Goal: Check status: Check status

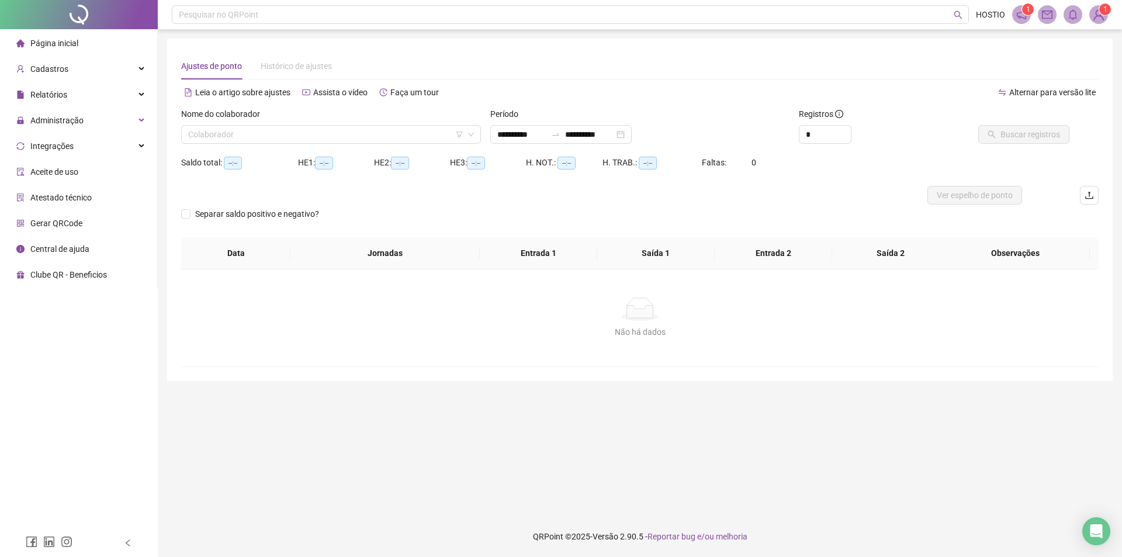
type input "**********"
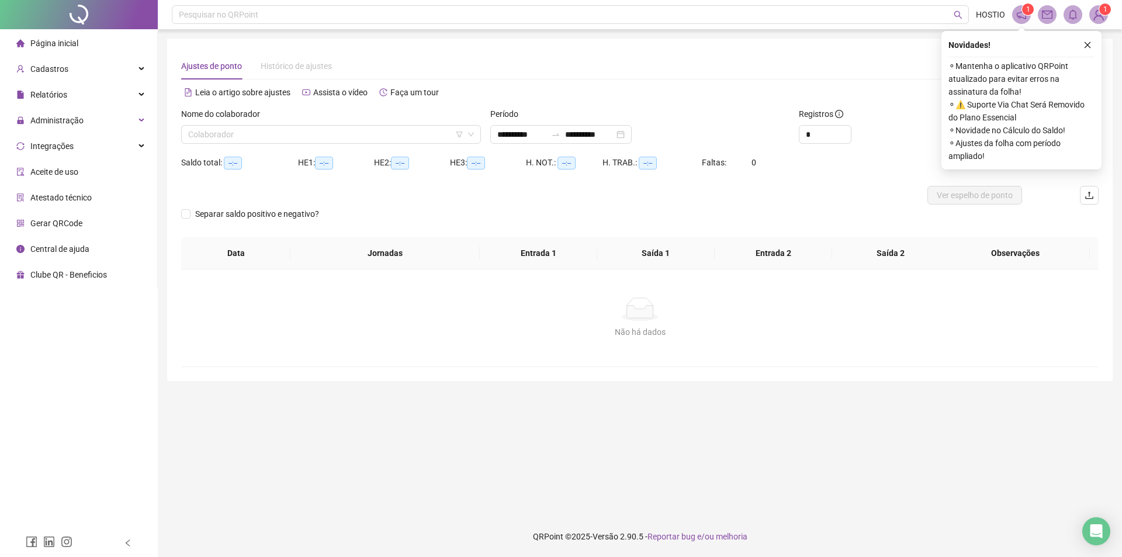
click at [294, 124] on div "Nome do colaborador" at bounding box center [331, 117] width 300 height 18
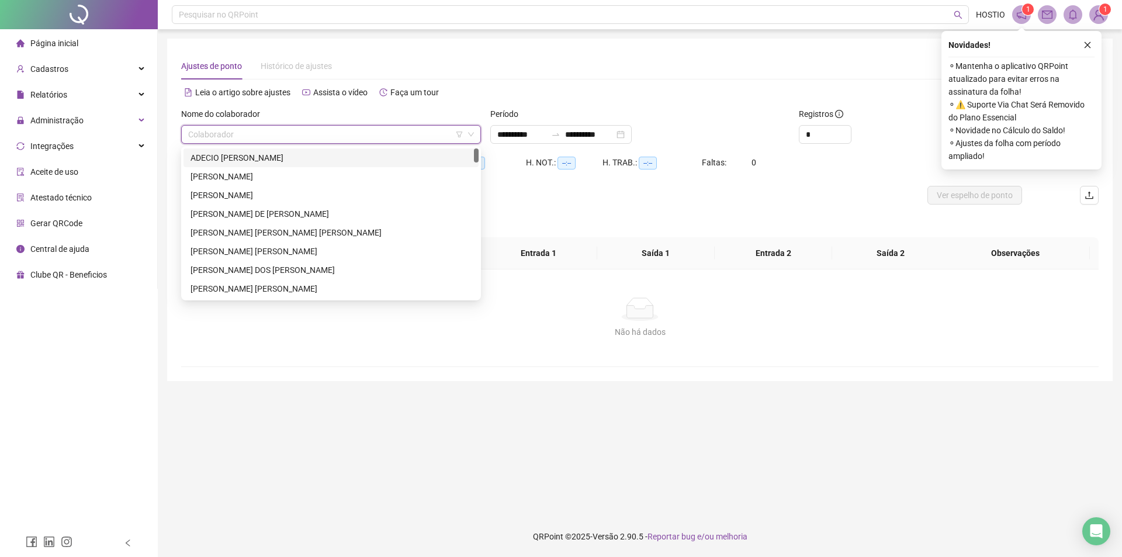
click at [291, 127] on input "search" at bounding box center [325, 135] width 275 height 18
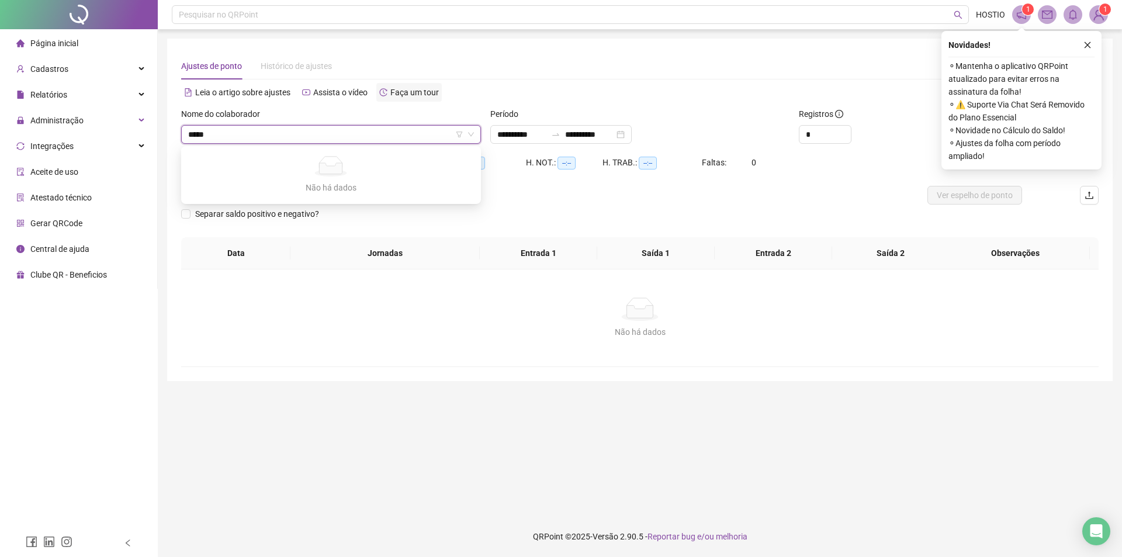
type input "****"
click at [345, 159] on div "RAYLLANE RAYSSA DOS [PERSON_NAME]" at bounding box center [331, 157] width 281 height 13
click at [1088, 41] on icon "close" at bounding box center [1088, 45] width 8 height 8
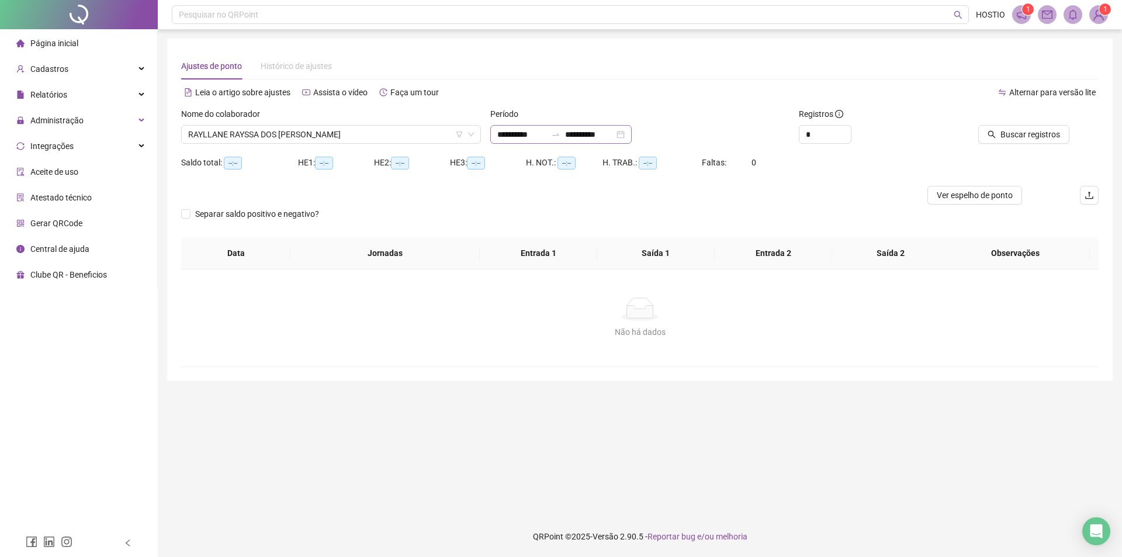
click at [560, 137] on icon "swap-right" at bounding box center [555, 134] width 9 height 9
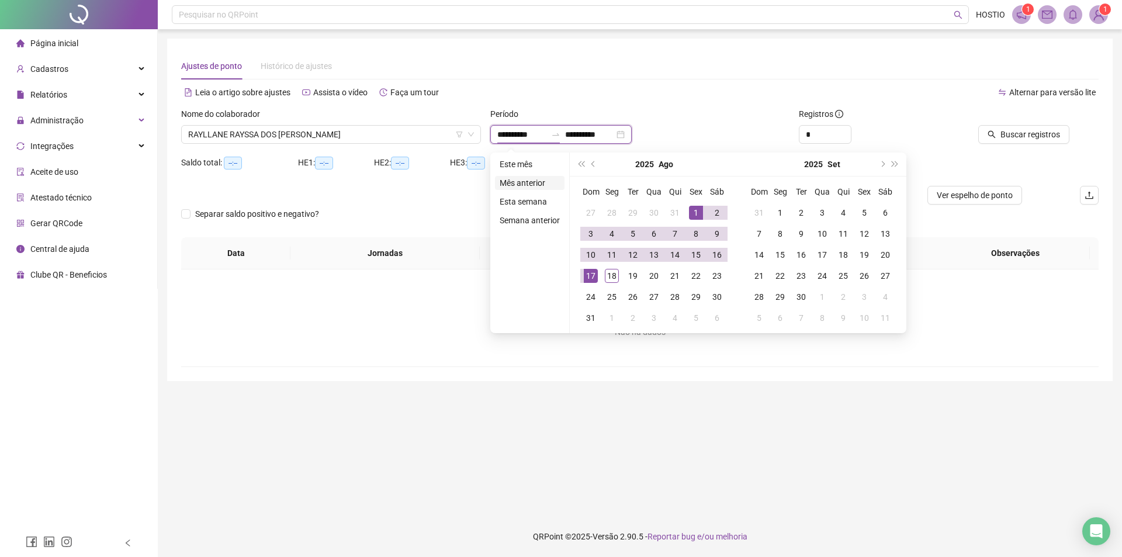
type input "**********"
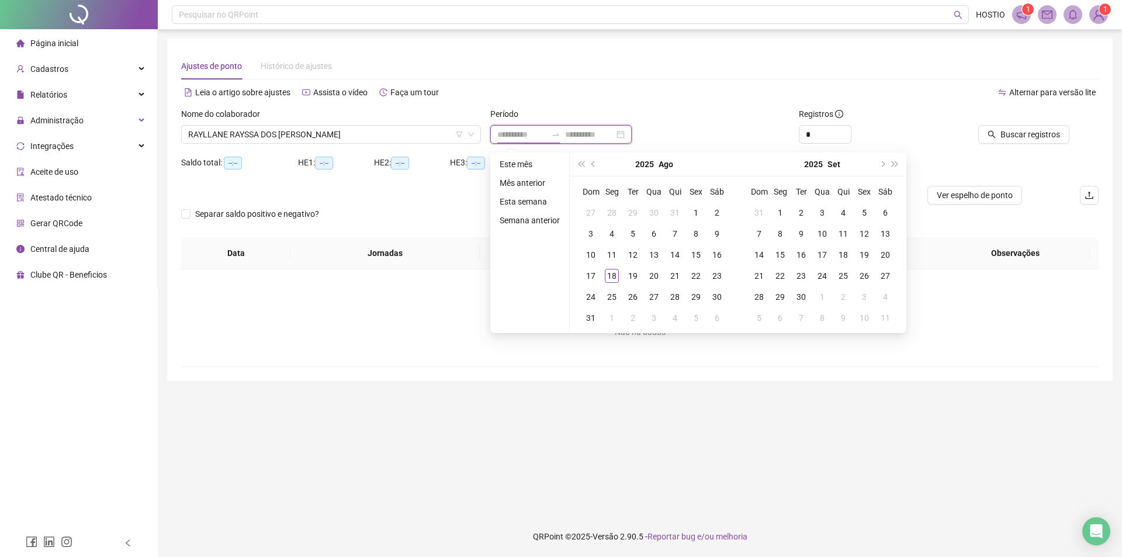
type input "**********"
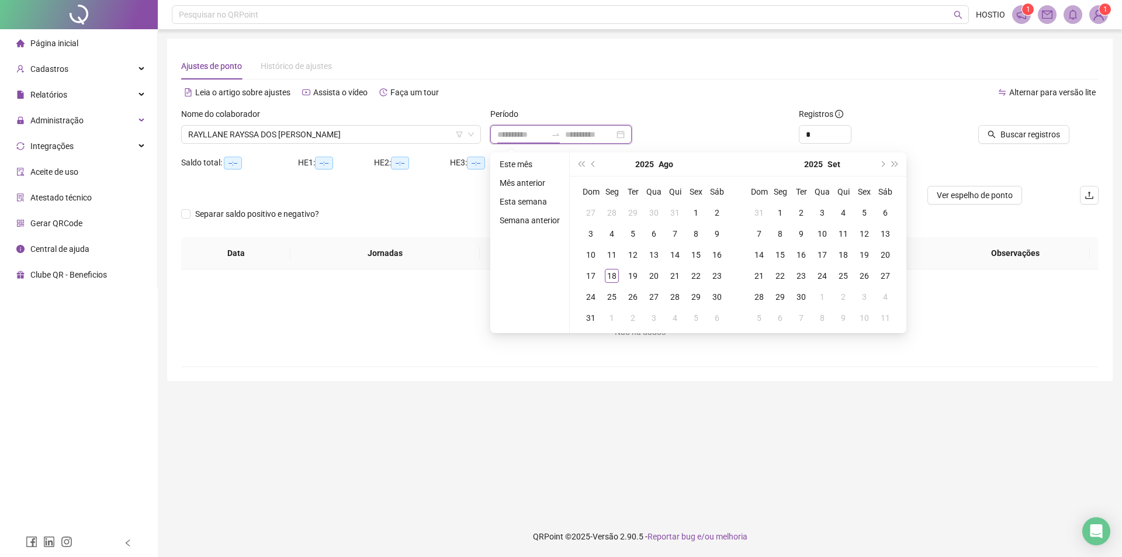
type input "**********"
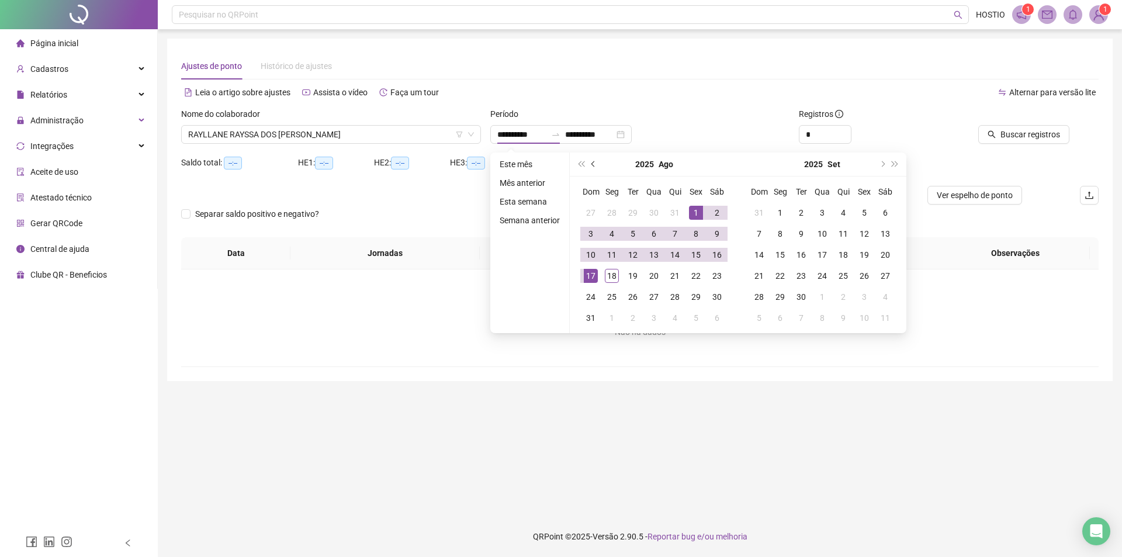
click at [596, 164] on span "prev-year" at bounding box center [594, 164] width 6 height 6
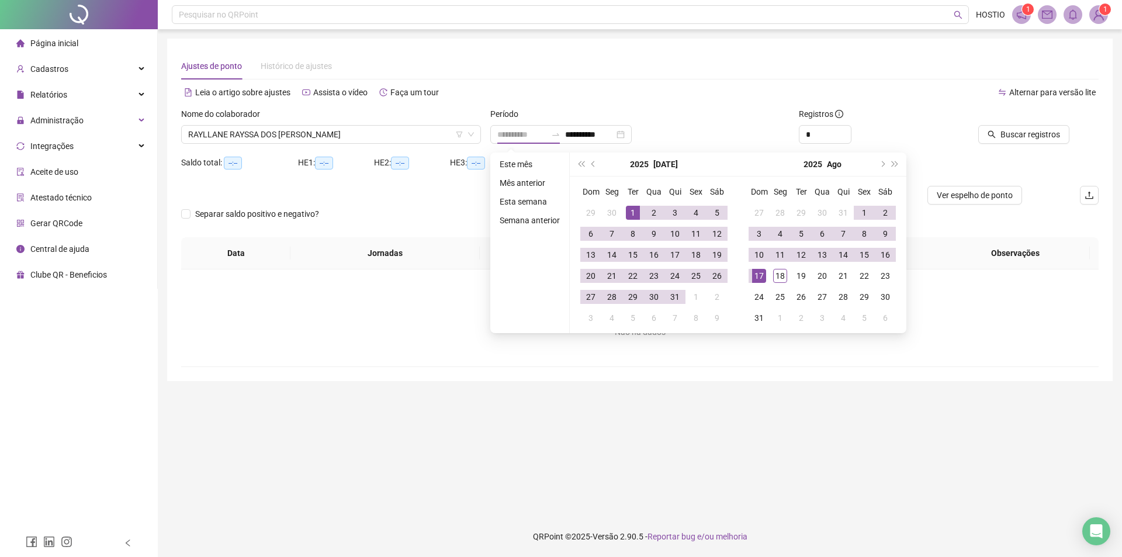
type input "**********"
click at [624, 214] on td "1" at bounding box center [632, 212] width 21 height 21
type input "**********"
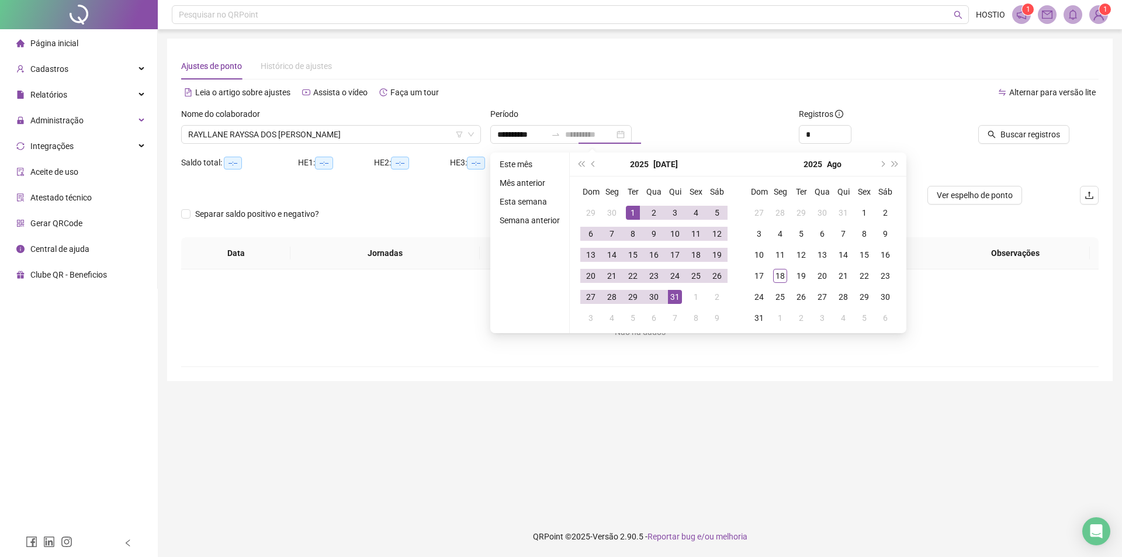
click at [679, 302] on div "31" at bounding box center [675, 297] width 14 height 14
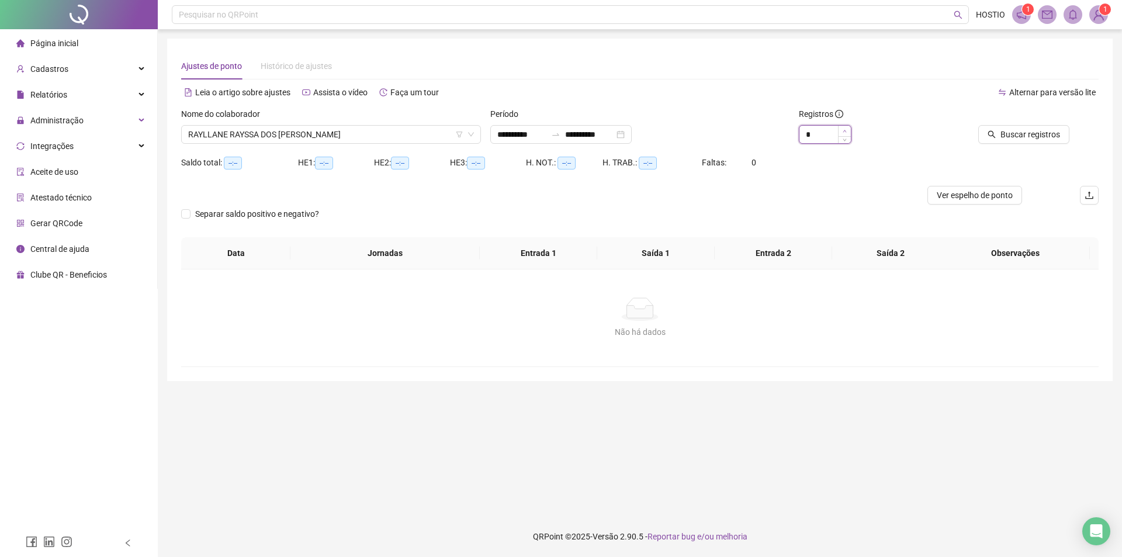
type input "*"
click at [847, 126] on span "Increase Value" at bounding box center [844, 131] width 13 height 11
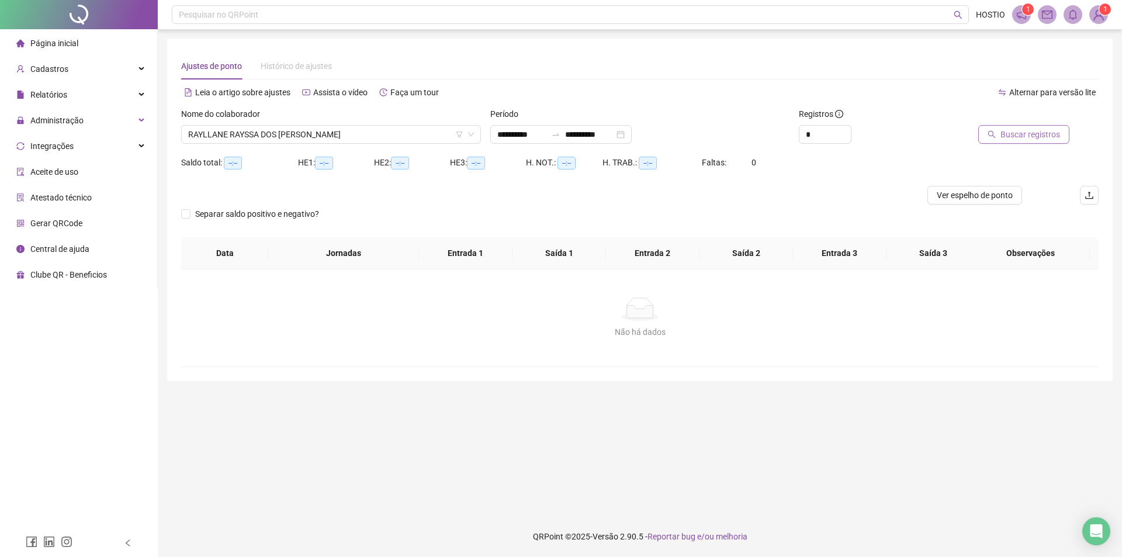
click at [1012, 139] on span "Buscar registros" at bounding box center [1031, 134] width 60 height 13
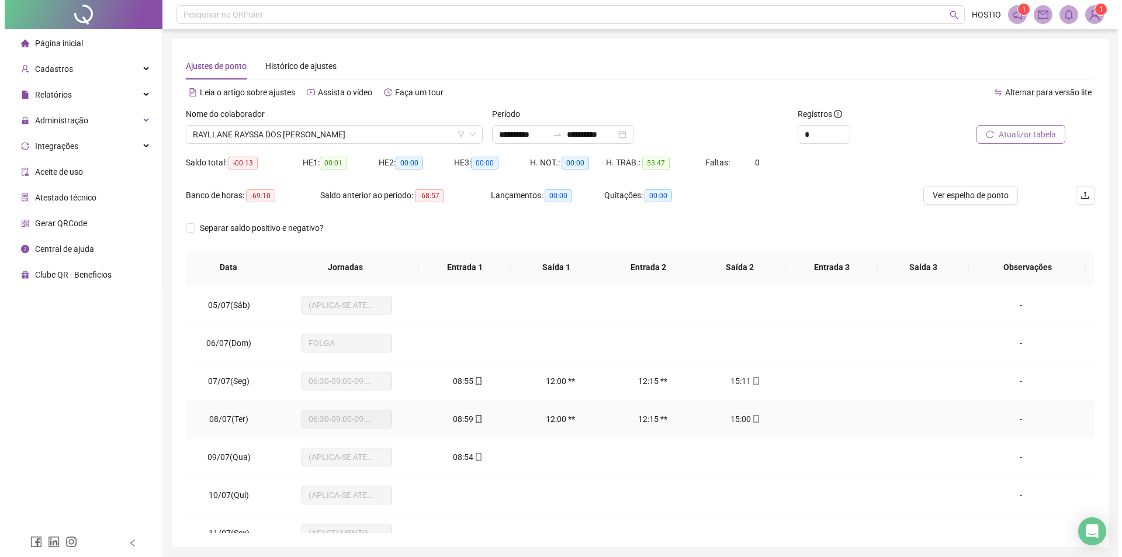
scroll to position [175, 0]
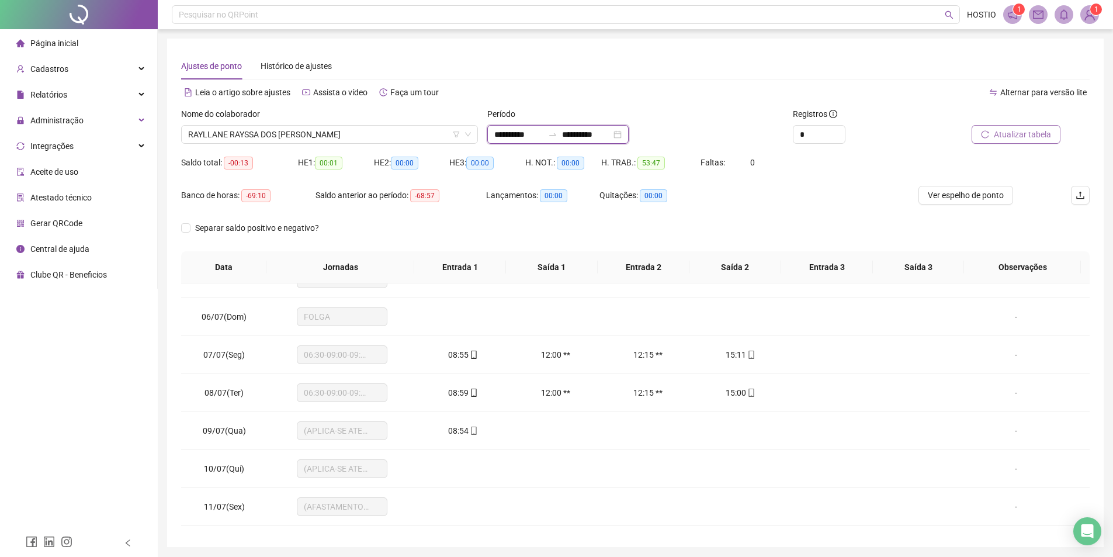
click at [544, 137] on input "**********" at bounding box center [518, 134] width 49 height 13
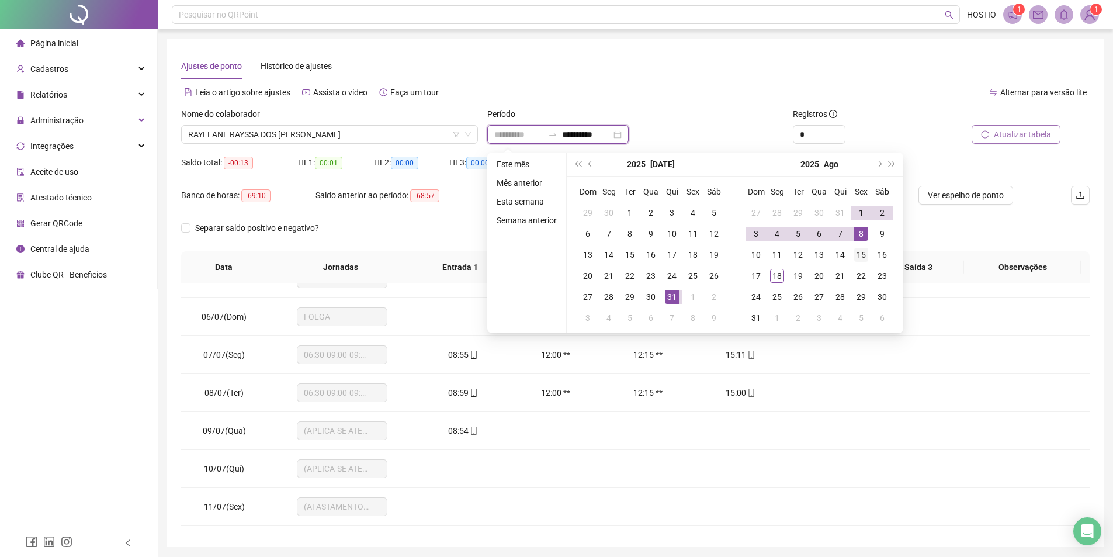
type input "**********"
click at [864, 251] on div "15" at bounding box center [861, 255] width 14 height 14
type input "**********"
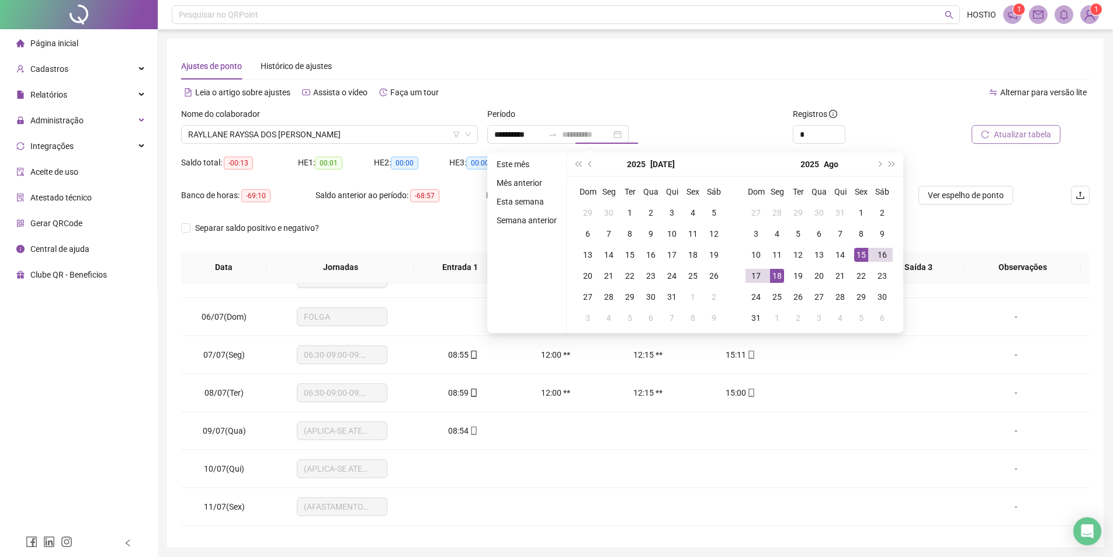
click at [771, 277] on div "18" at bounding box center [777, 276] width 14 height 14
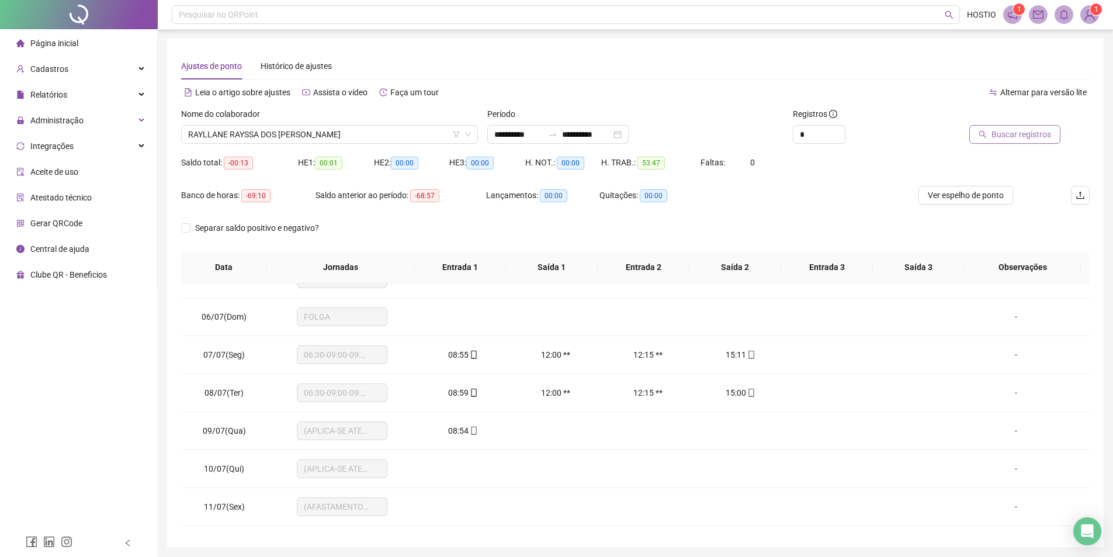
click at [1014, 138] on span "Buscar registros" at bounding box center [1022, 134] width 60 height 13
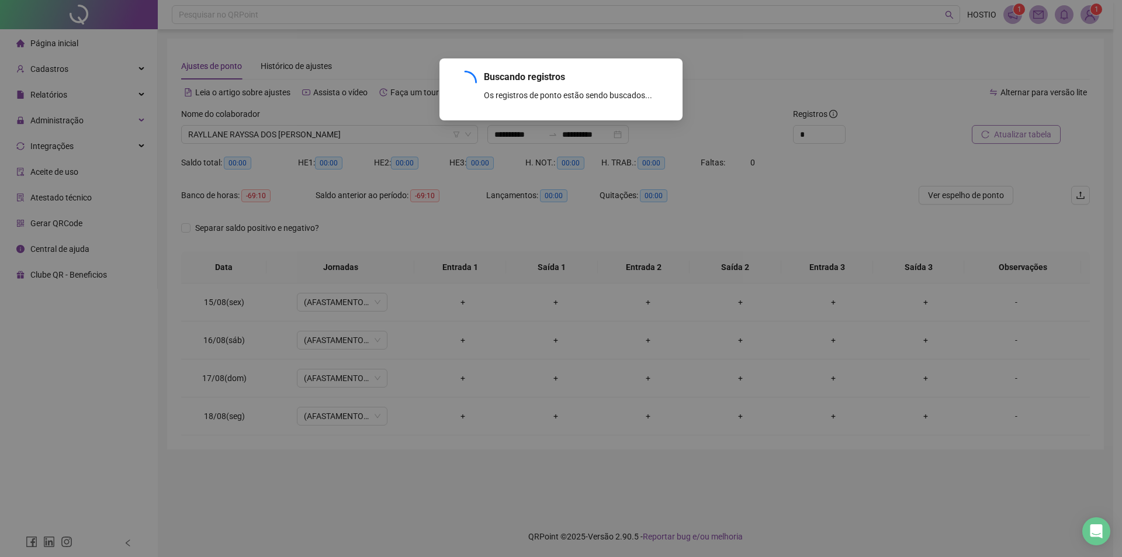
scroll to position [0, 0]
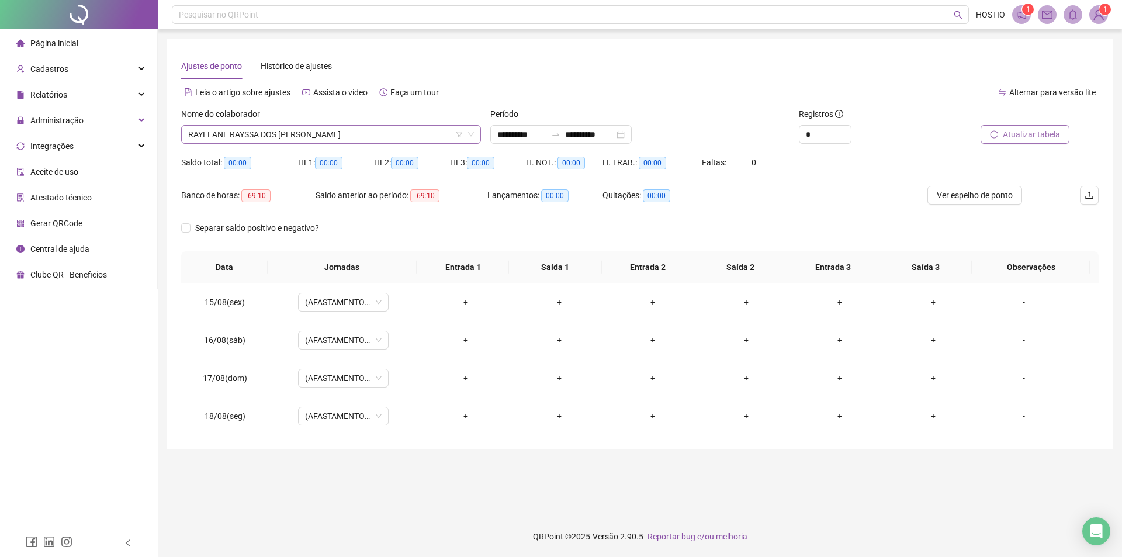
click at [369, 130] on span "RAYLLANE RAYSSA DOS [PERSON_NAME]" at bounding box center [331, 135] width 286 height 18
click at [324, 130] on span "RAYLLANE RAYSSA DOS [PERSON_NAME]" at bounding box center [331, 135] width 286 height 18
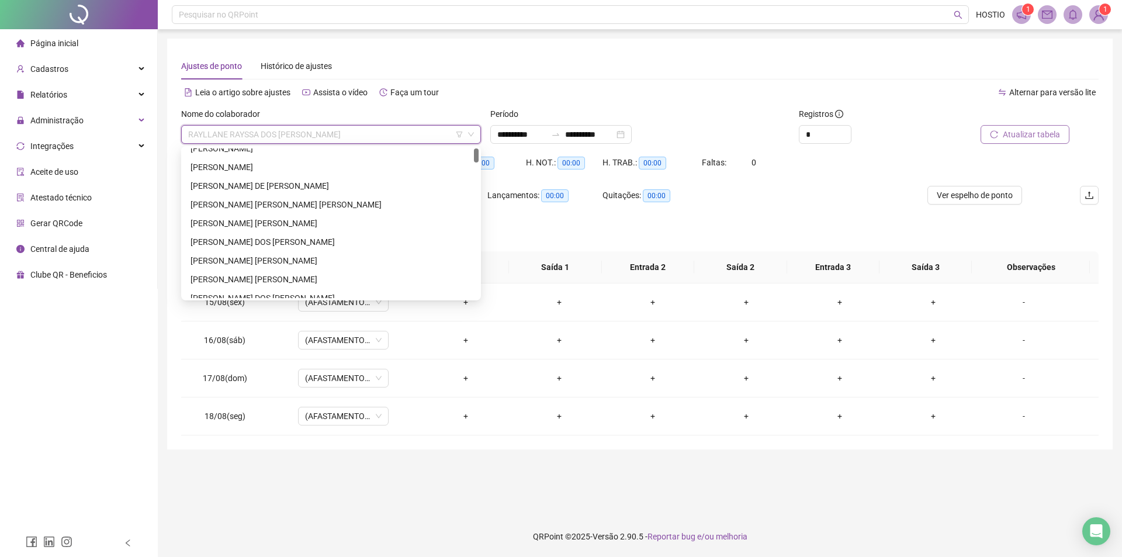
scroll to position [0, 0]
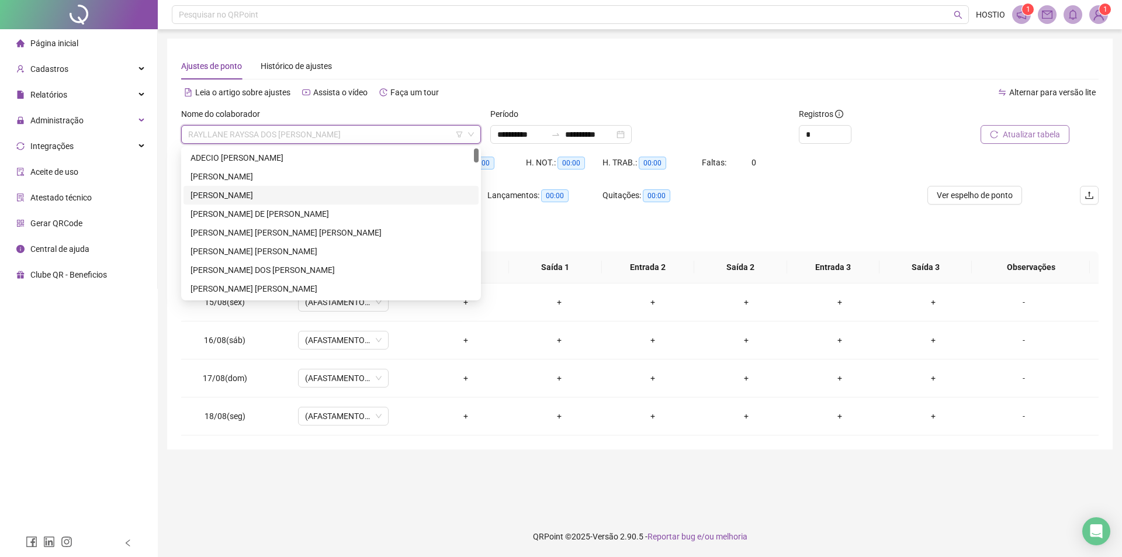
click at [303, 192] on div "[PERSON_NAME]" at bounding box center [331, 195] width 281 height 13
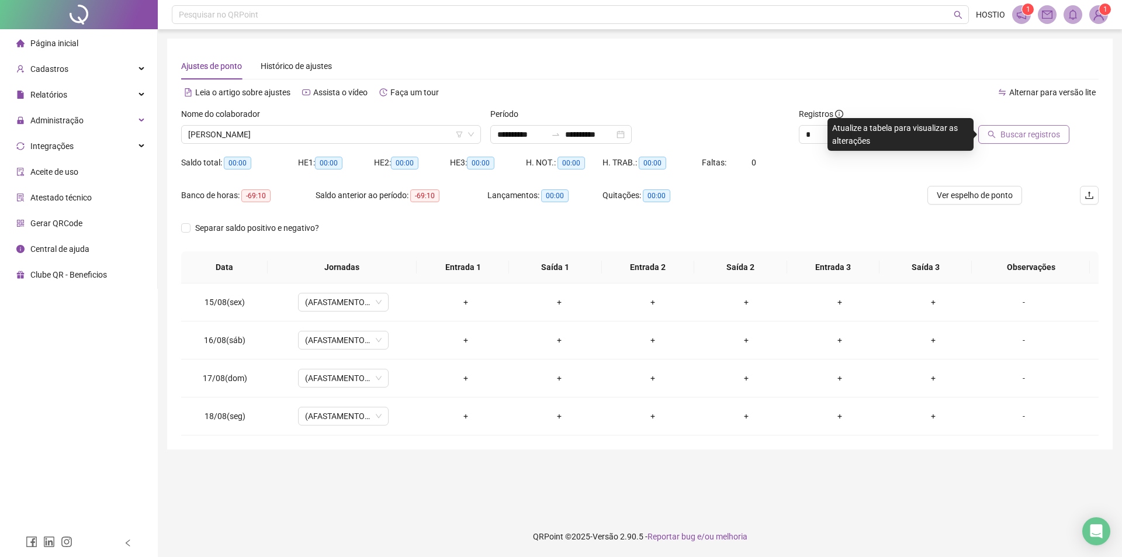
click at [1039, 139] on span "Buscar registros" at bounding box center [1031, 134] width 60 height 13
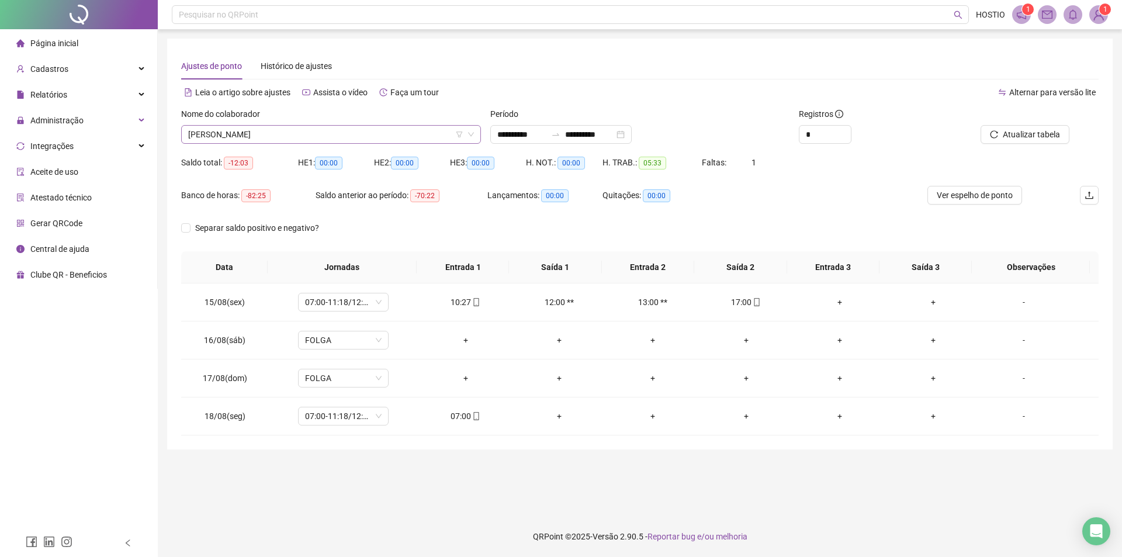
click at [351, 127] on span "[PERSON_NAME]" at bounding box center [331, 135] width 286 height 18
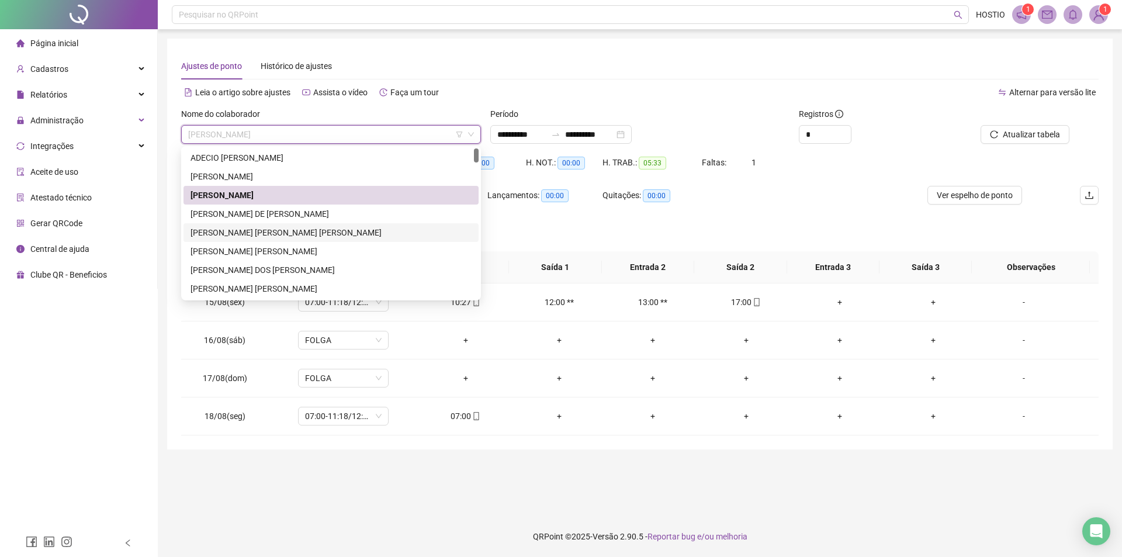
click at [314, 236] on div "[PERSON_NAME] [PERSON_NAME] [PERSON_NAME]" at bounding box center [331, 232] width 281 height 13
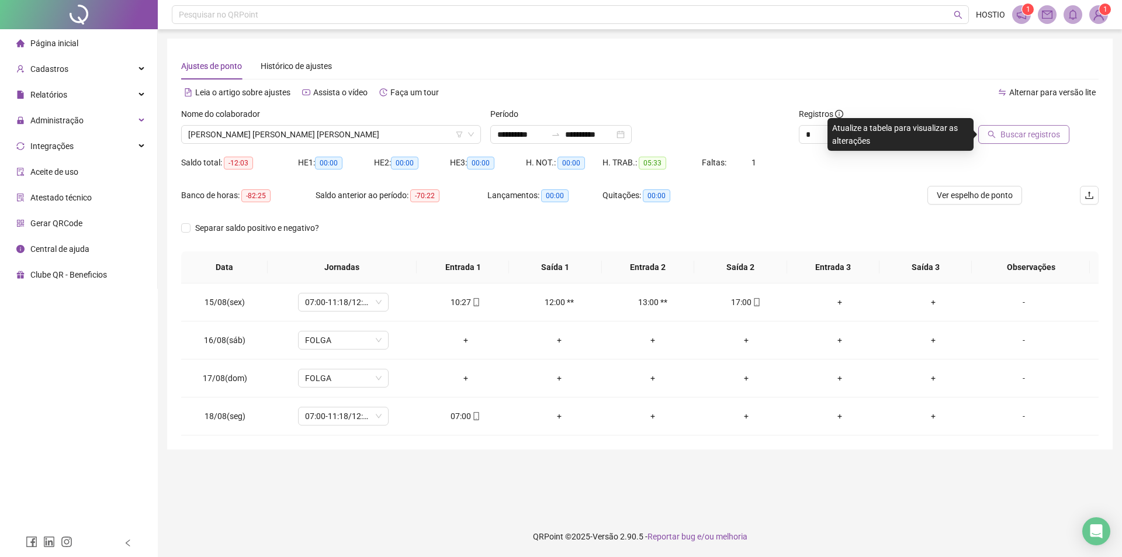
click at [1049, 131] on span "Buscar registros" at bounding box center [1031, 134] width 60 height 13
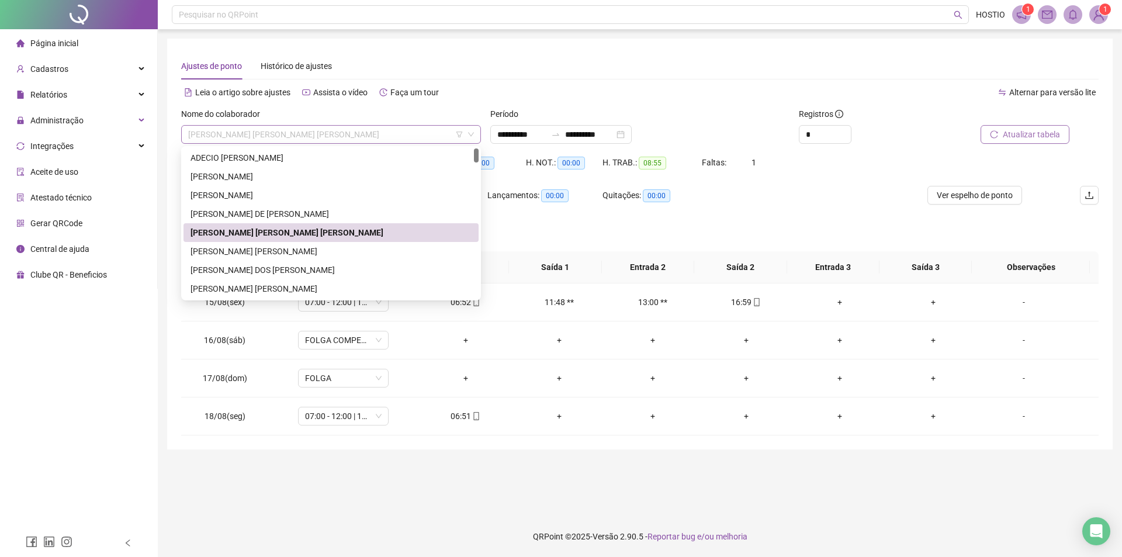
click at [317, 130] on span "[PERSON_NAME] [PERSON_NAME] [PERSON_NAME]" at bounding box center [331, 135] width 286 height 18
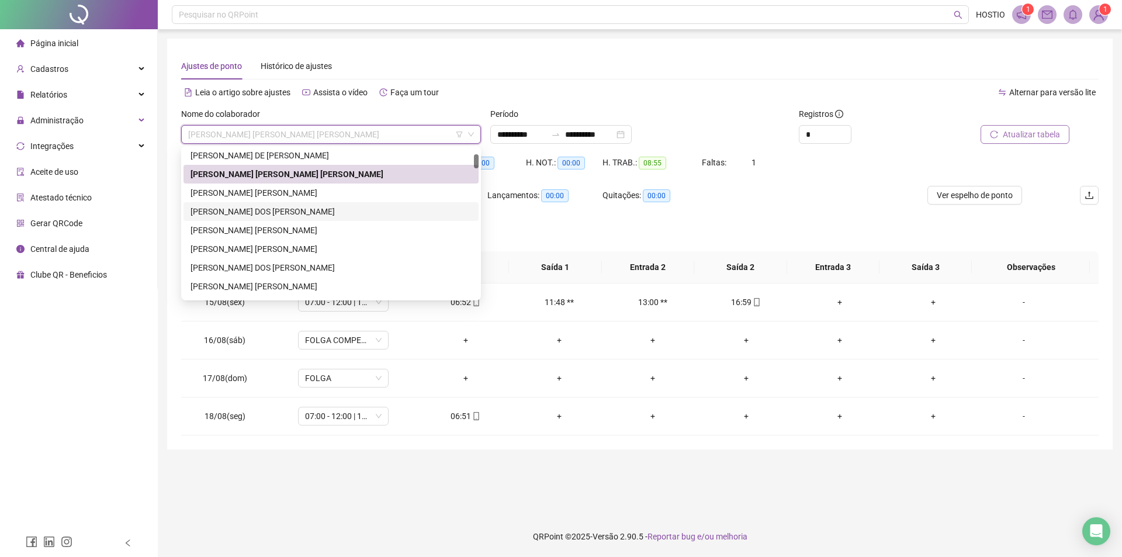
scroll to position [117, 0]
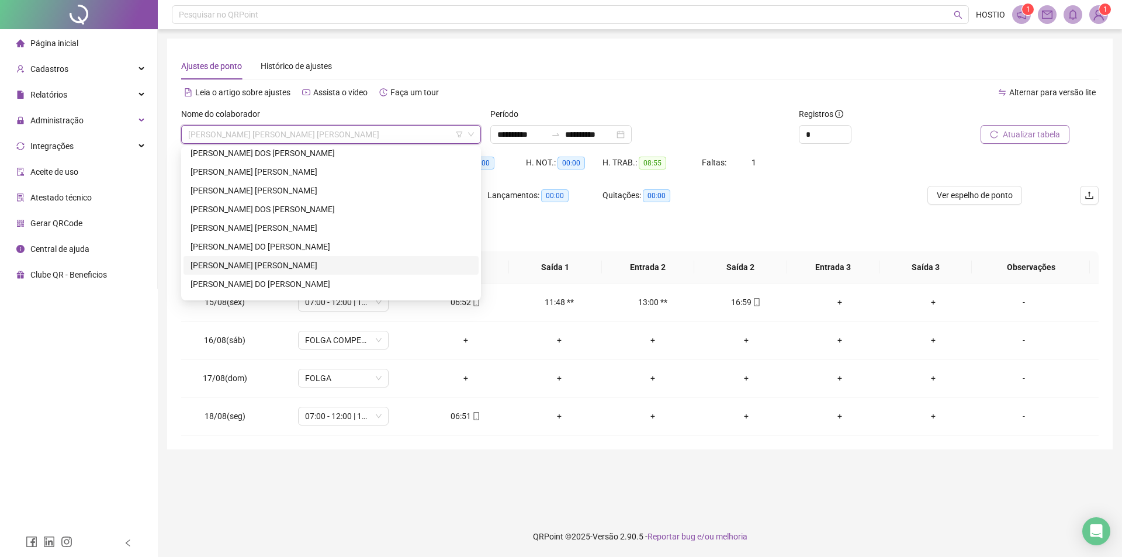
click at [270, 264] on div "[PERSON_NAME] [PERSON_NAME]" at bounding box center [331, 265] width 281 height 13
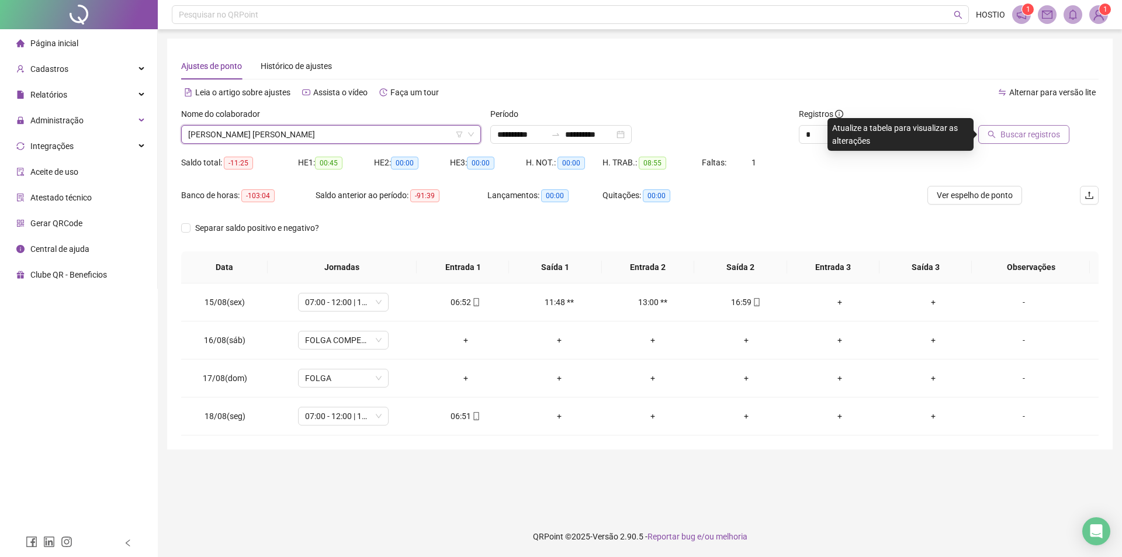
click at [988, 140] on button "Buscar registros" at bounding box center [1023, 134] width 91 height 19
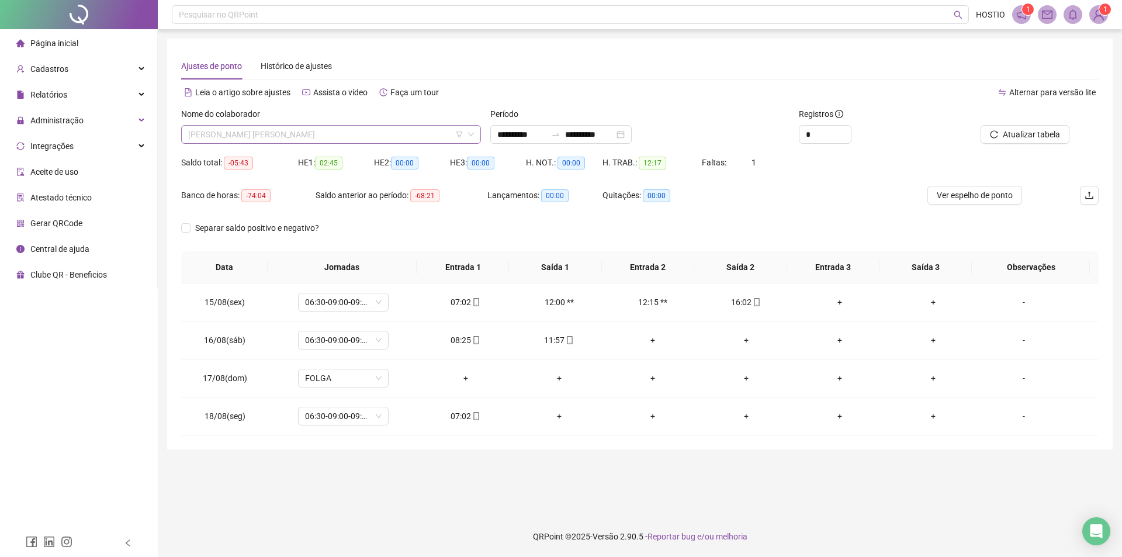
click at [302, 131] on span "[PERSON_NAME] [PERSON_NAME]" at bounding box center [331, 135] width 286 height 18
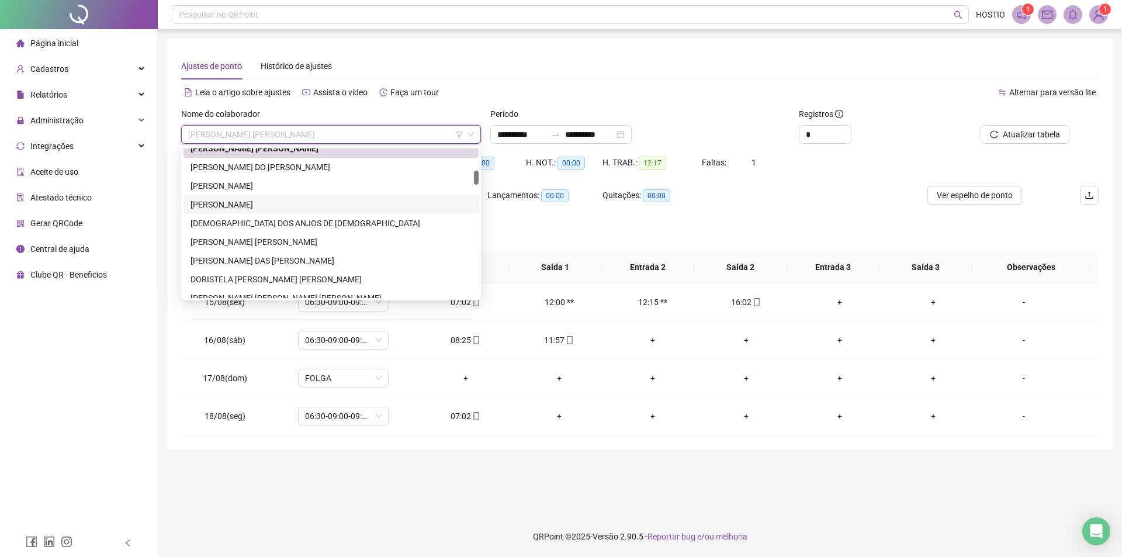
scroll to position [292, 0]
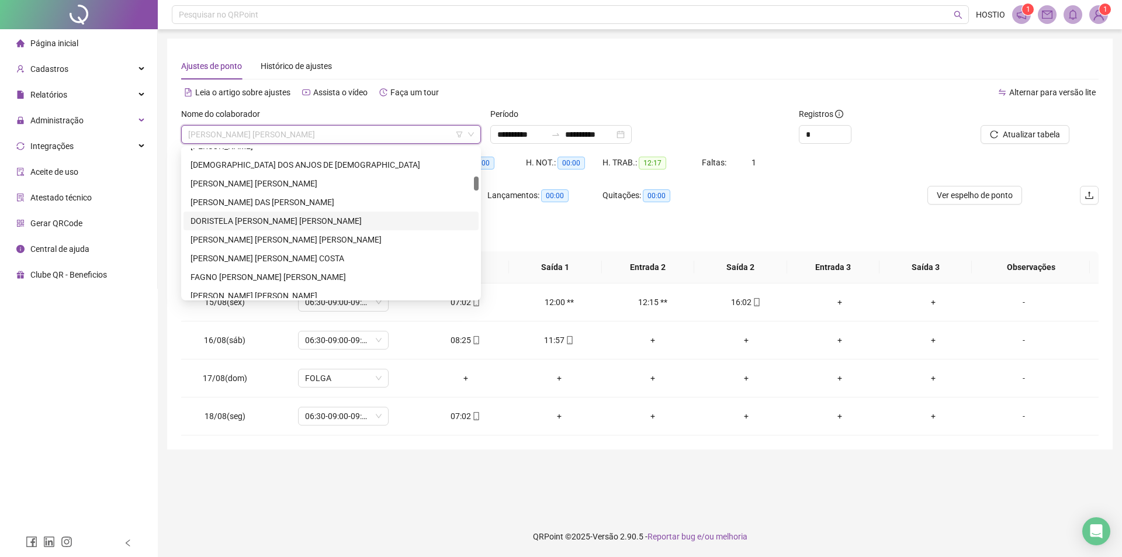
click at [263, 218] on div "DORISTELA [PERSON_NAME] [PERSON_NAME]" at bounding box center [331, 220] width 281 height 13
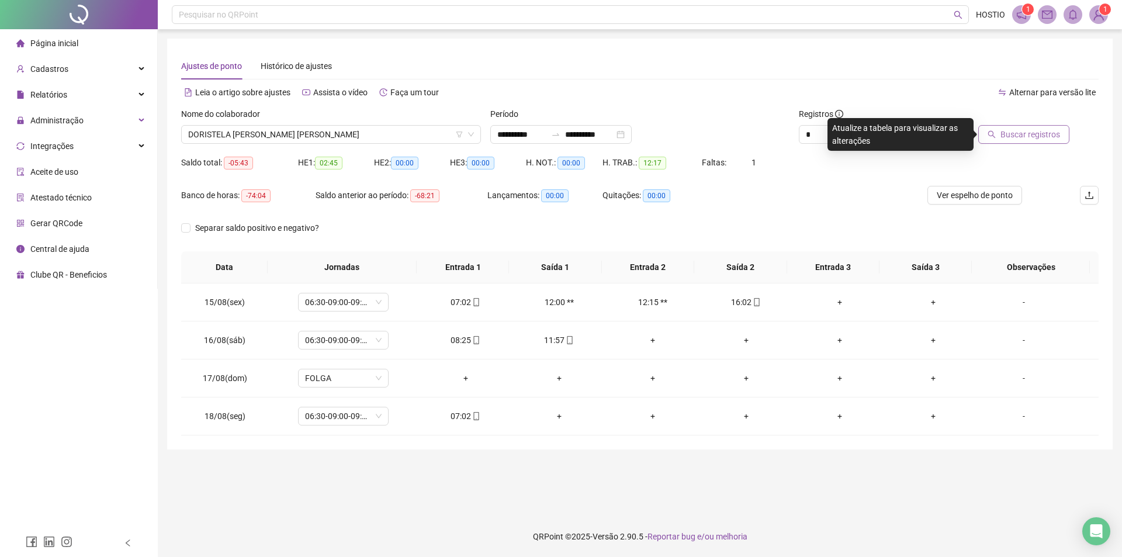
click at [1034, 136] on span "Buscar registros" at bounding box center [1031, 134] width 60 height 13
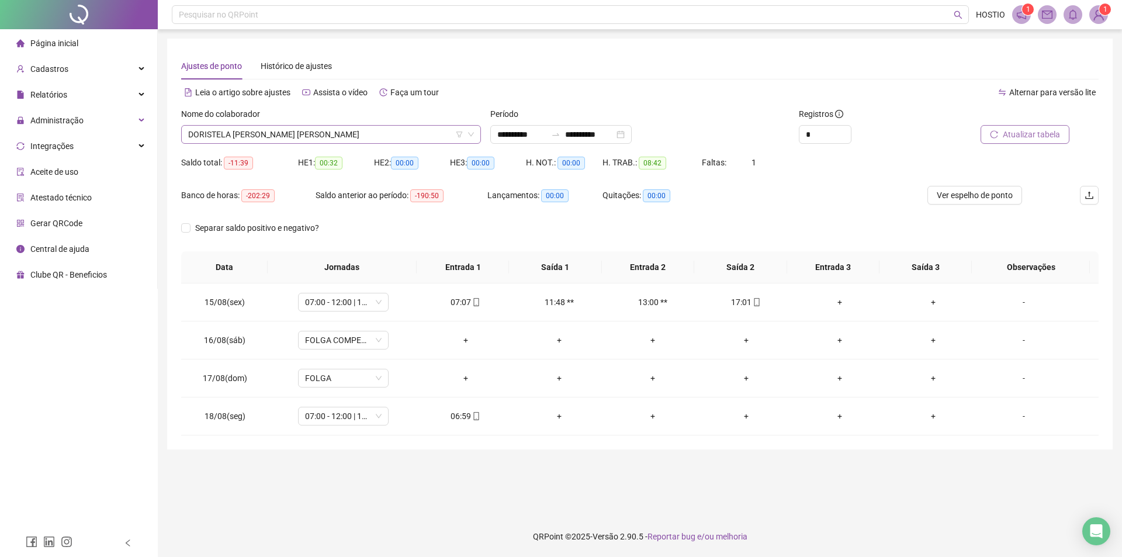
click at [300, 135] on span "DORISTELA [PERSON_NAME] [PERSON_NAME]" at bounding box center [331, 135] width 286 height 18
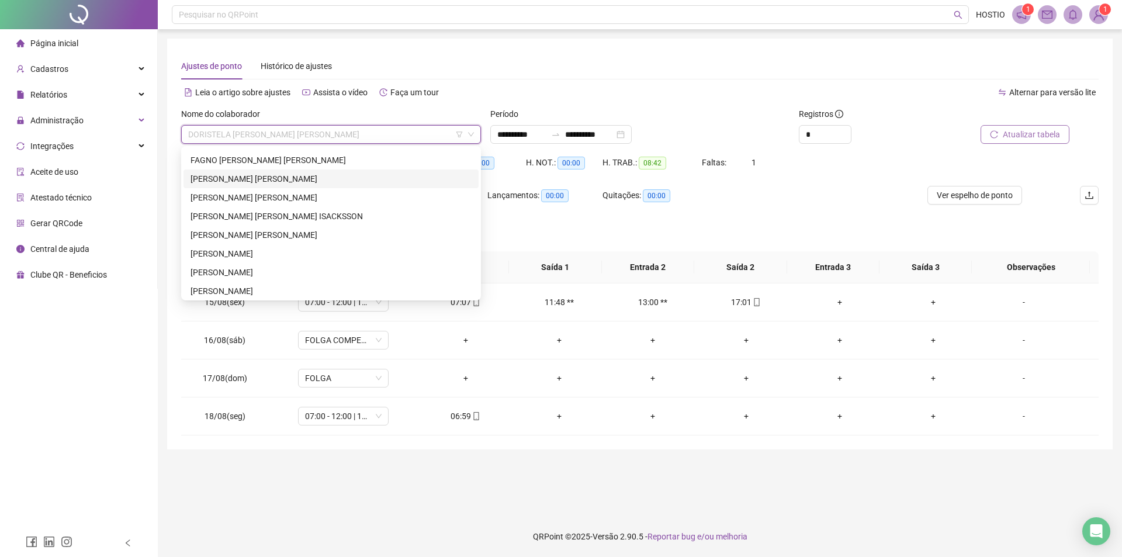
scroll to position [468, 0]
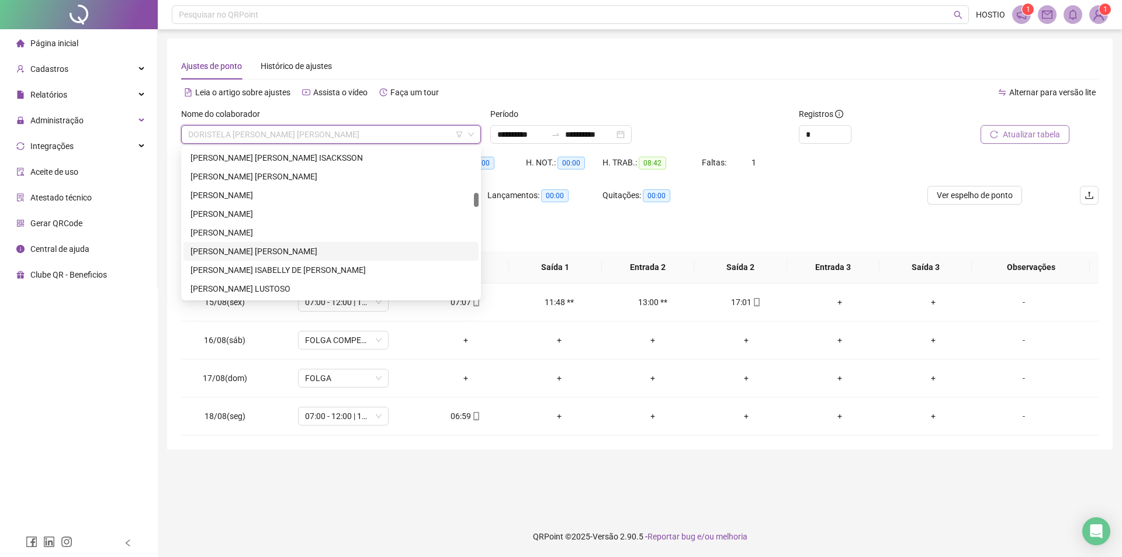
click at [258, 252] on div "[PERSON_NAME] [PERSON_NAME]" at bounding box center [331, 251] width 281 height 13
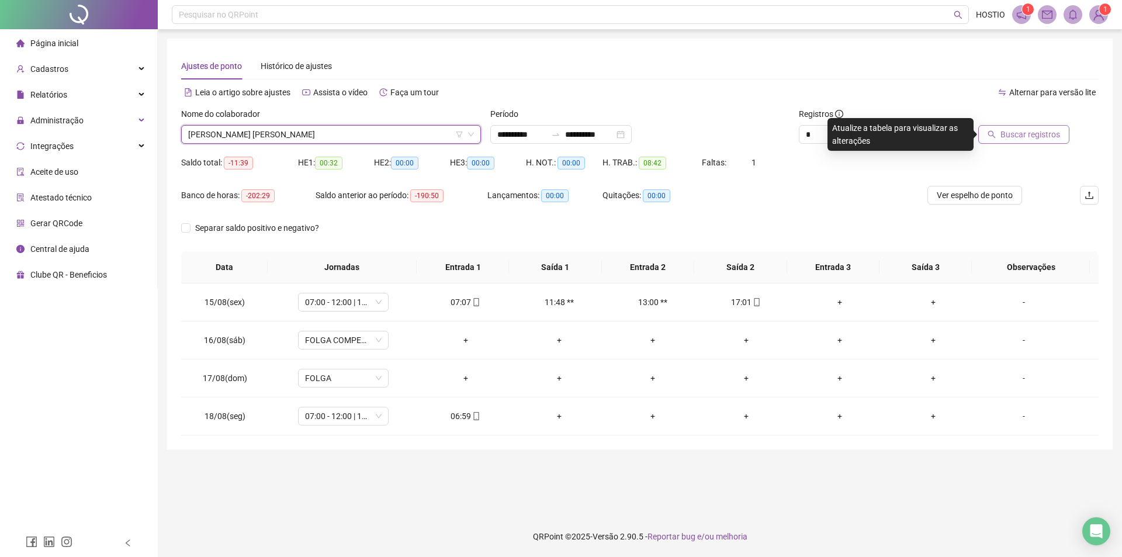
click at [1019, 138] on span "Buscar registros" at bounding box center [1031, 134] width 60 height 13
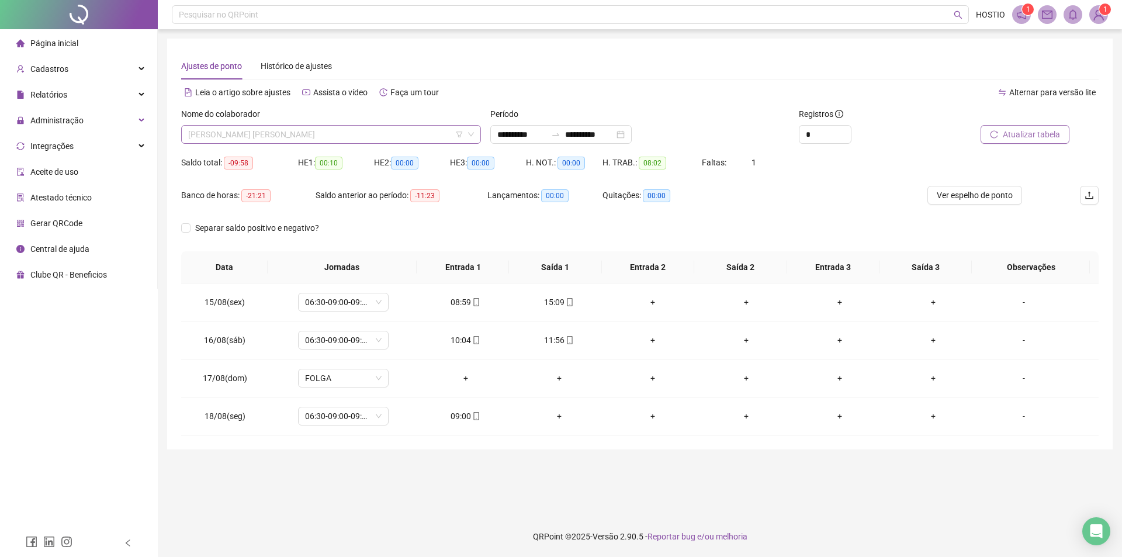
click at [245, 128] on span "[PERSON_NAME] [PERSON_NAME]" at bounding box center [331, 135] width 286 height 18
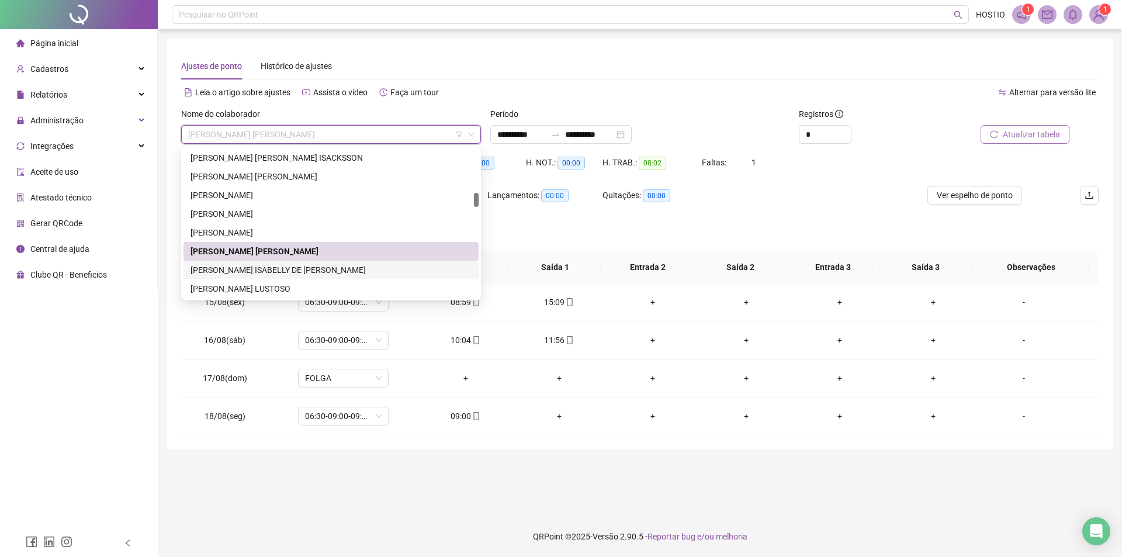
click at [280, 265] on div "[PERSON_NAME] ISABELLY DE [PERSON_NAME]" at bounding box center [331, 270] width 281 height 13
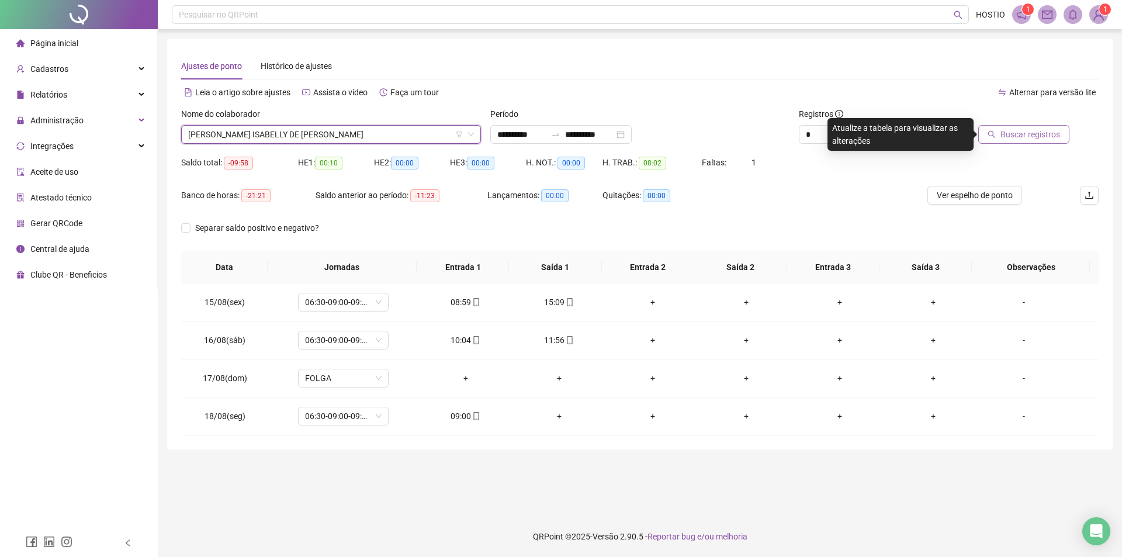
click at [1009, 137] on span "Buscar registros" at bounding box center [1031, 134] width 60 height 13
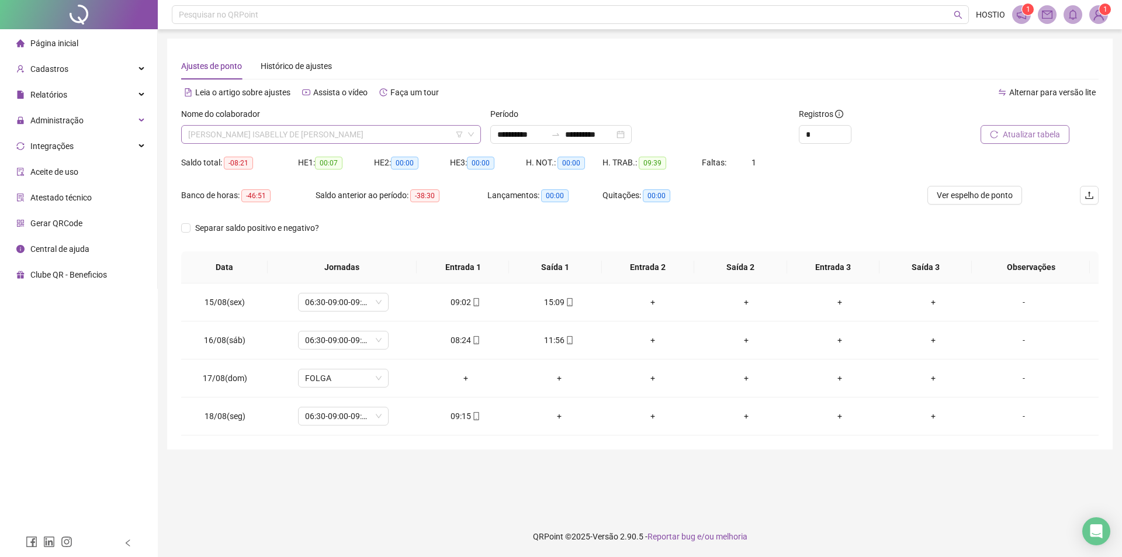
click at [323, 135] on span "[PERSON_NAME] ISABELLY DE [PERSON_NAME]" at bounding box center [331, 135] width 286 height 18
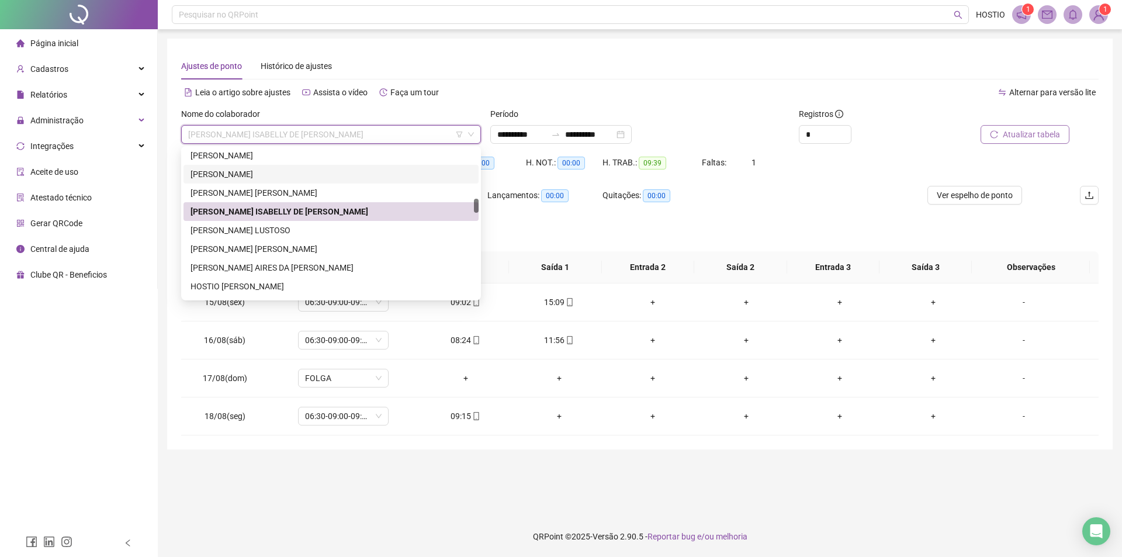
scroll to position [584, 0]
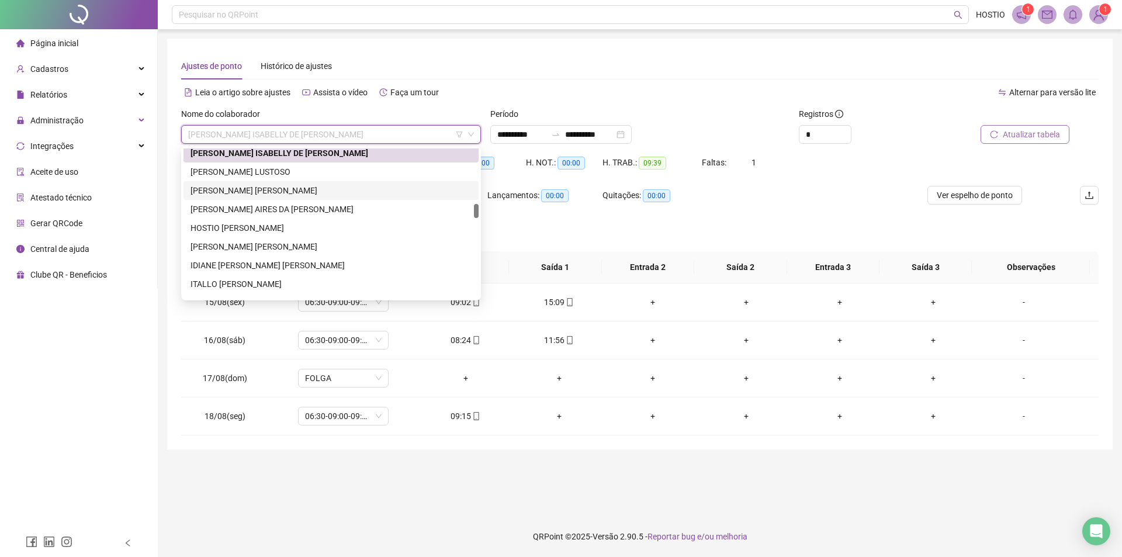
click at [276, 189] on div "[PERSON_NAME] [PERSON_NAME]" at bounding box center [331, 190] width 281 height 13
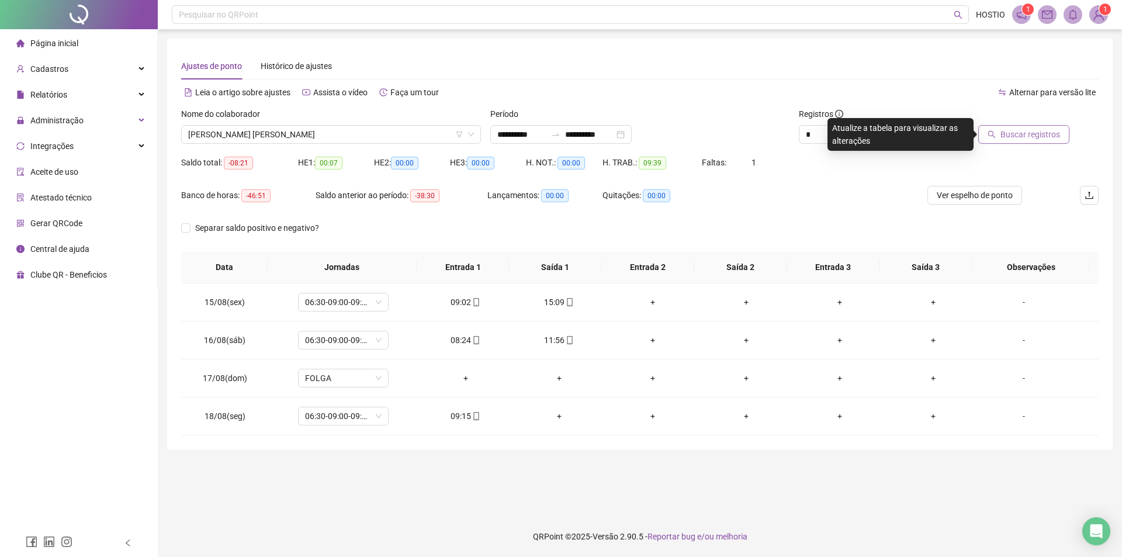
click at [1041, 130] on span "Buscar registros" at bounding box center [1031, 134] width 60 height 13
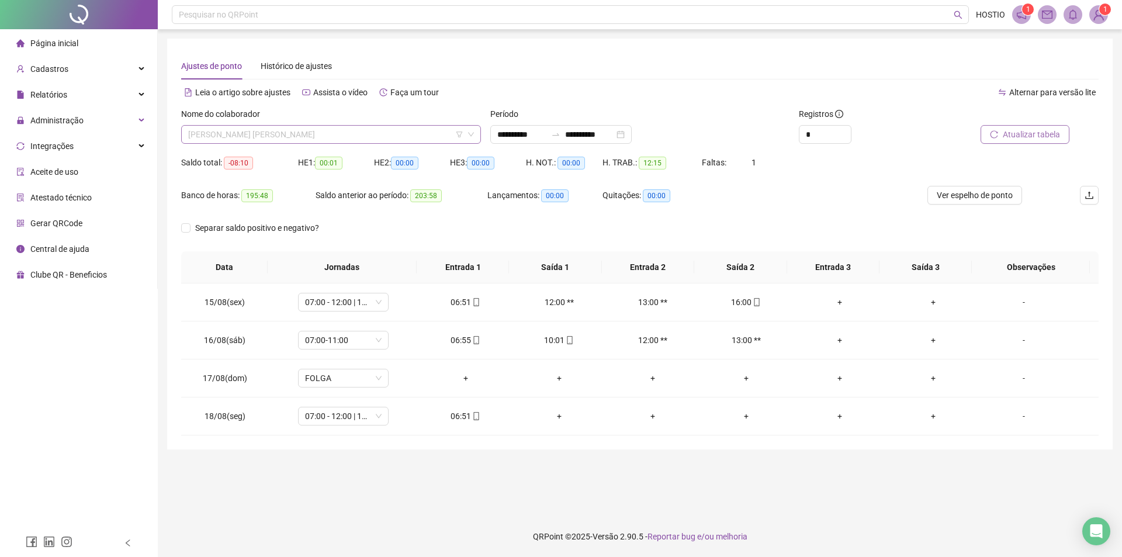
click at [345, 134] on span "[PERSON_NAME] [PERSON_NAME]" at bounding box center [331, 135] width 286 height 18
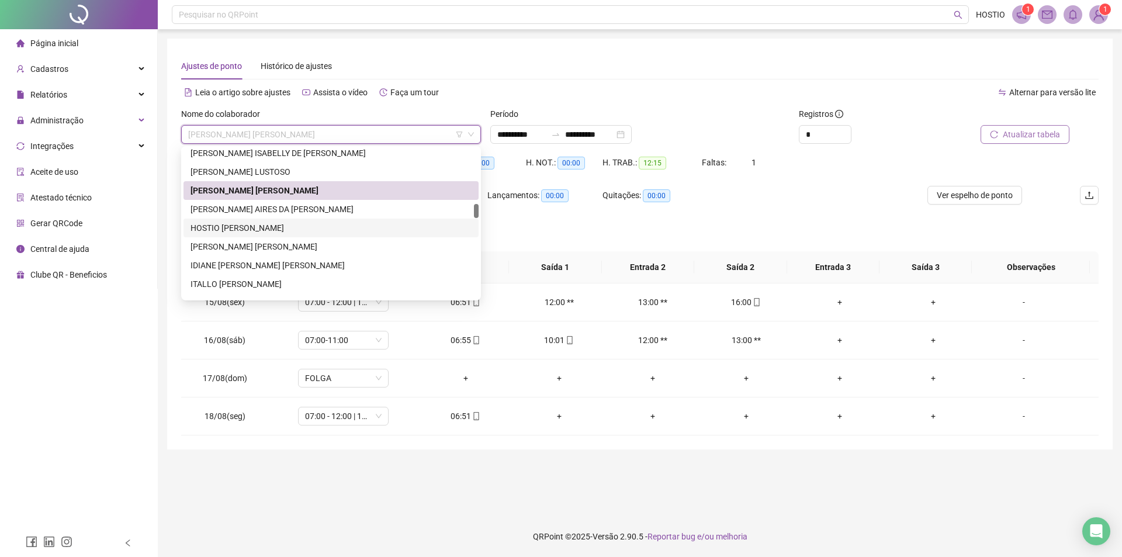
click at [238, 227] on div "HOSTIO [PERSON_NAME]" at bounding box center [331, 228] width 281 height 13
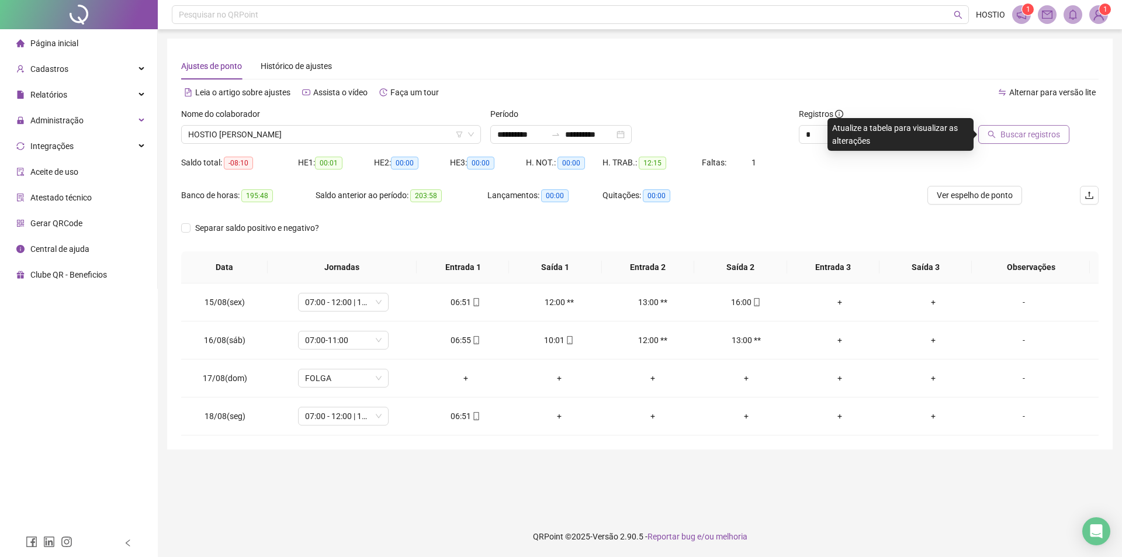
click at [1020, 140] on span "Buscar registros" at bounding box center [1031, 134] width 60 height 13
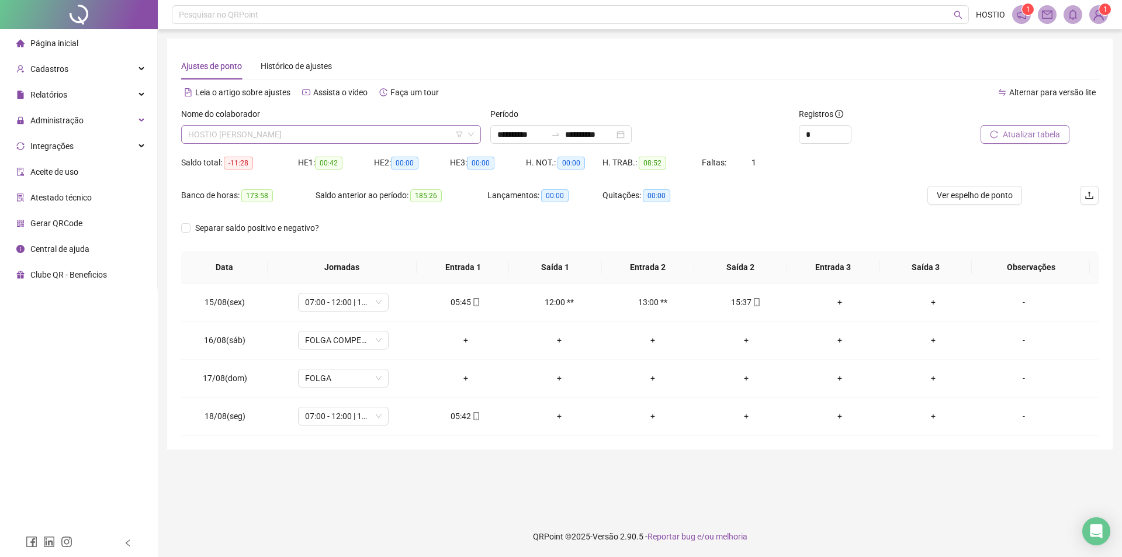
click at [341, 134] on span "HOSTIO [PERSON_NAME]" at bounding box center [331, 135] width 286 height 18
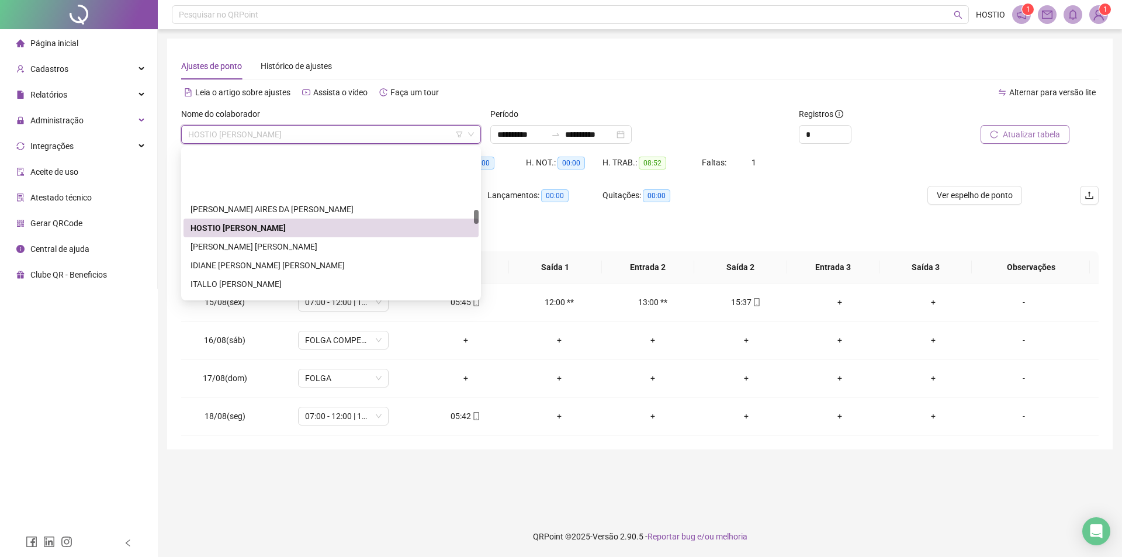
scroll to position [643, 0]
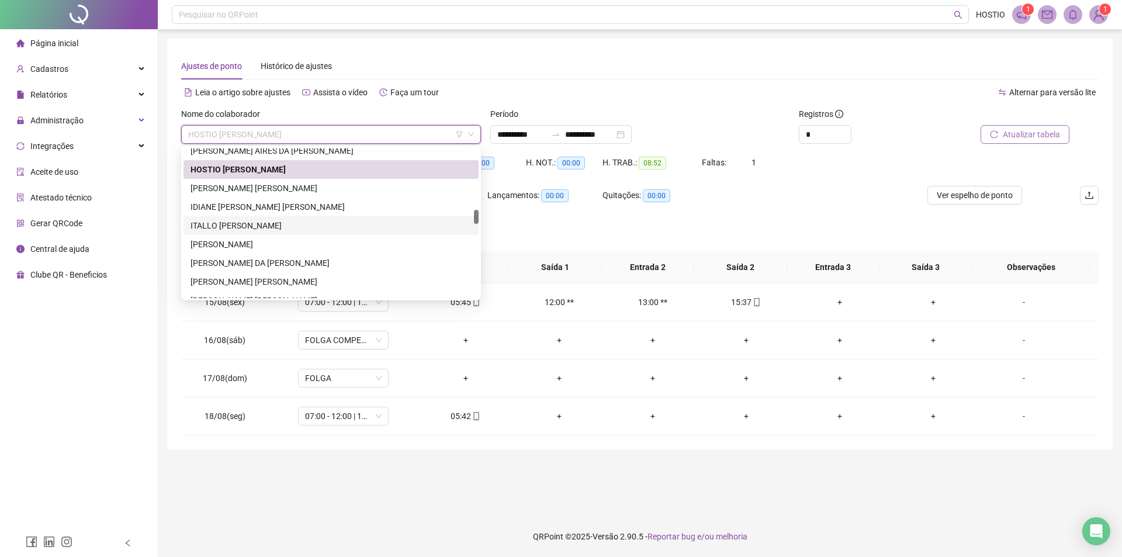
click at [290, 222] on div "ITALLO [PERSON_NAME]" at bounding box center [331, 225] width 281 height 13
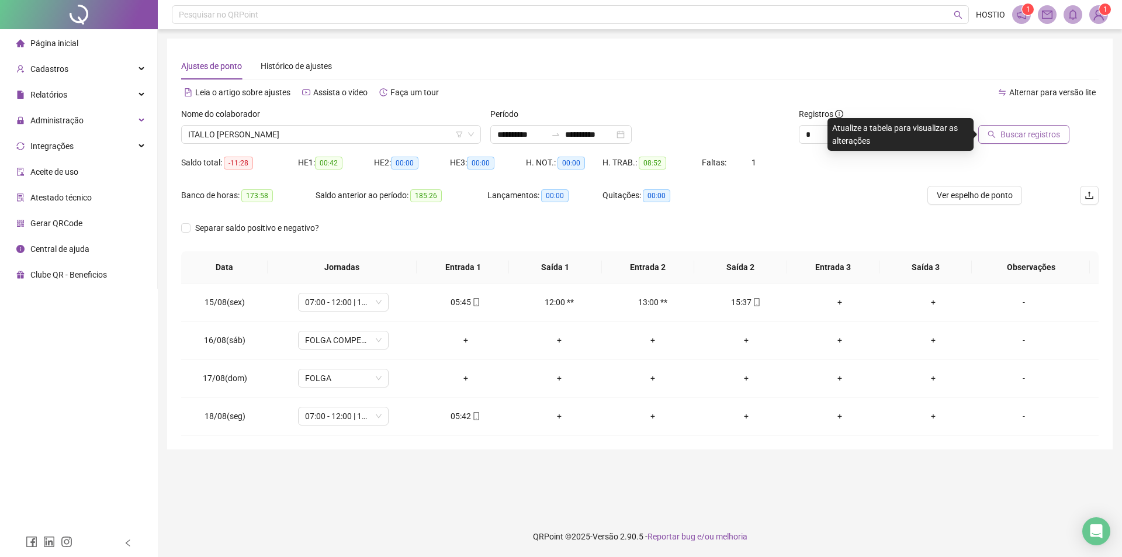
click at [1055, 135] on span "Buscar registros" at bounding box center [1031, 134] width 60 height 13
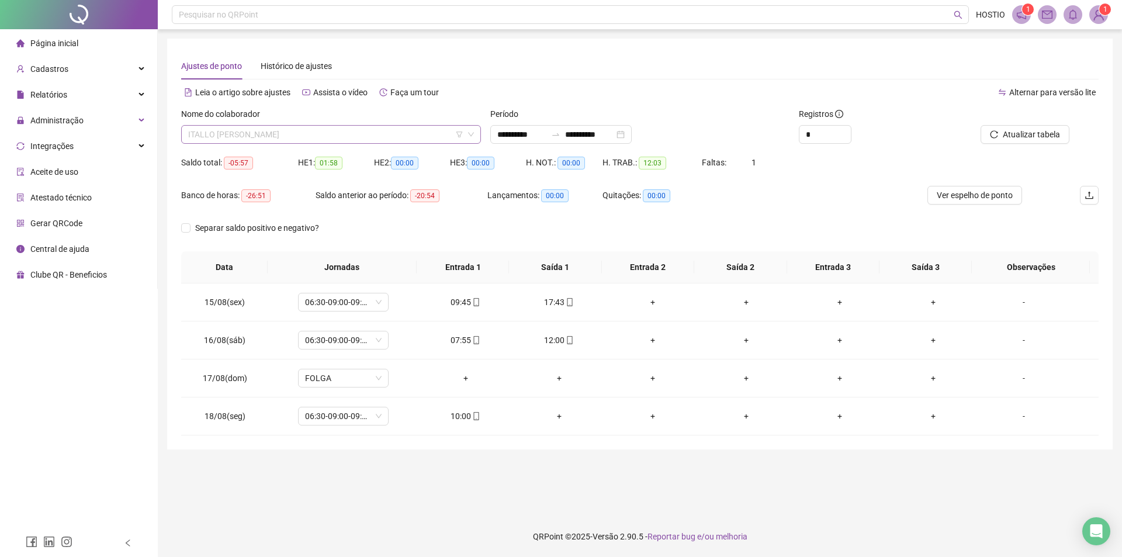
click at [289, 133] on span "ITALLO [PERSON_NAME]" at bounding box center [331, 135] width 286 height 18
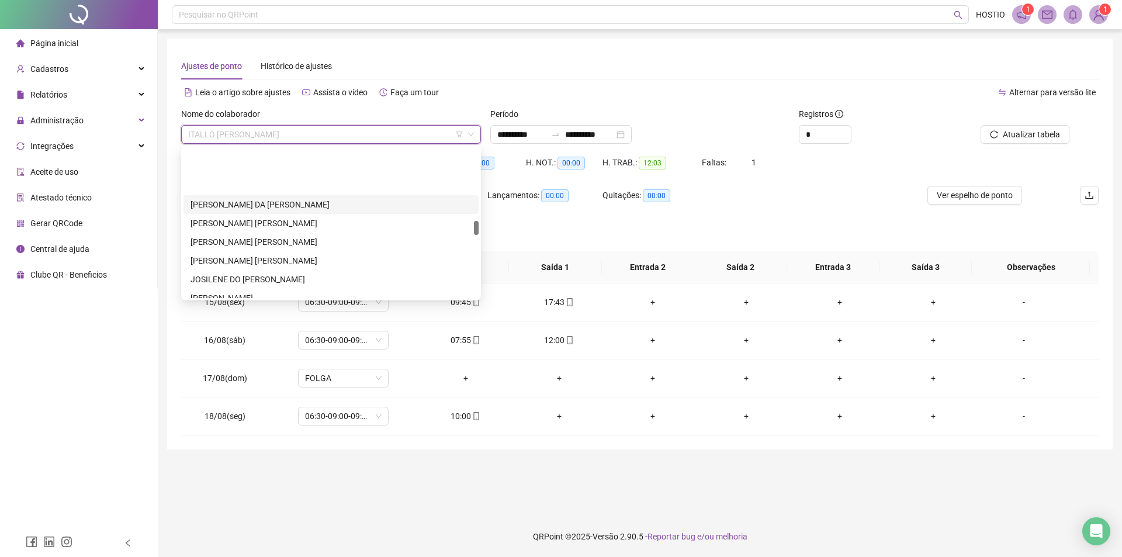
scroll to position [760, 0]
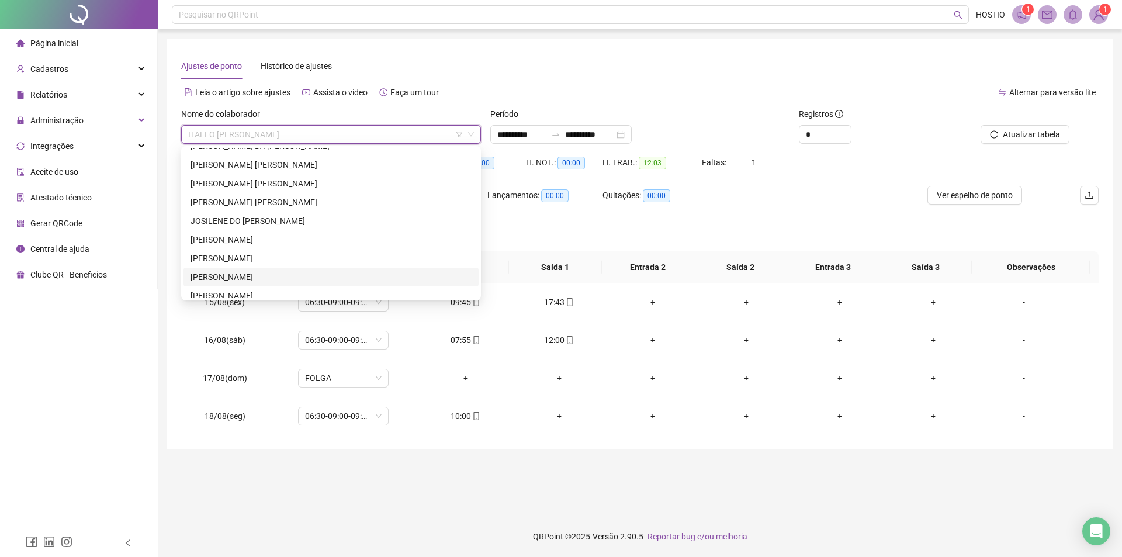
click at [258, 275] on div "[PERSON_NAME]" at bounding box center [331, 277] width 281 height 13
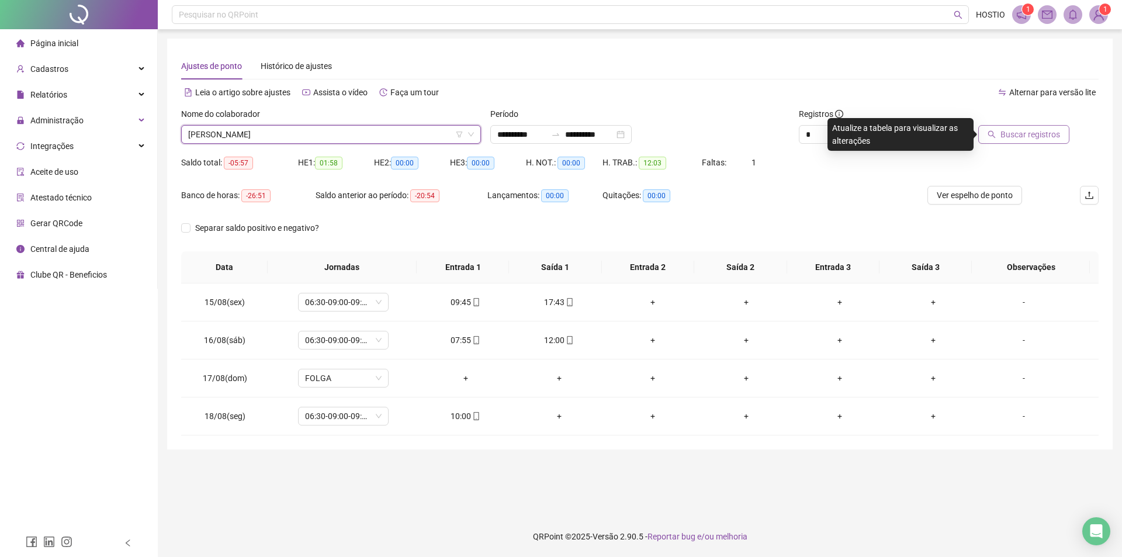
click at [1033, 140] on span "Buscar registros" at bounding box center [1031, 134] width 60 height 13
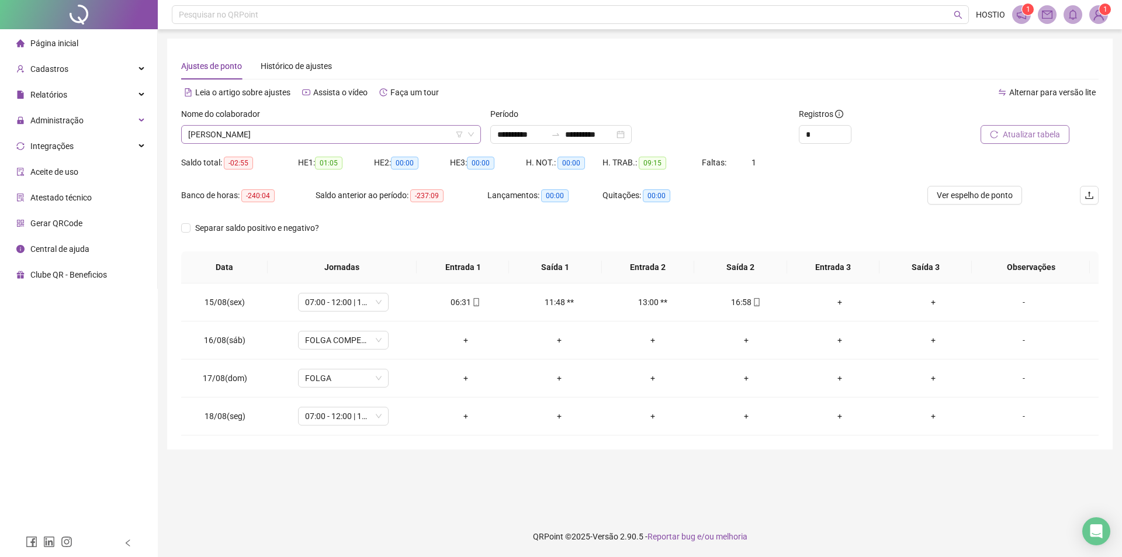
click at [240, 127] on span "[PERSON_NAME]" at bounding box center [331, 135] width 286 height 18
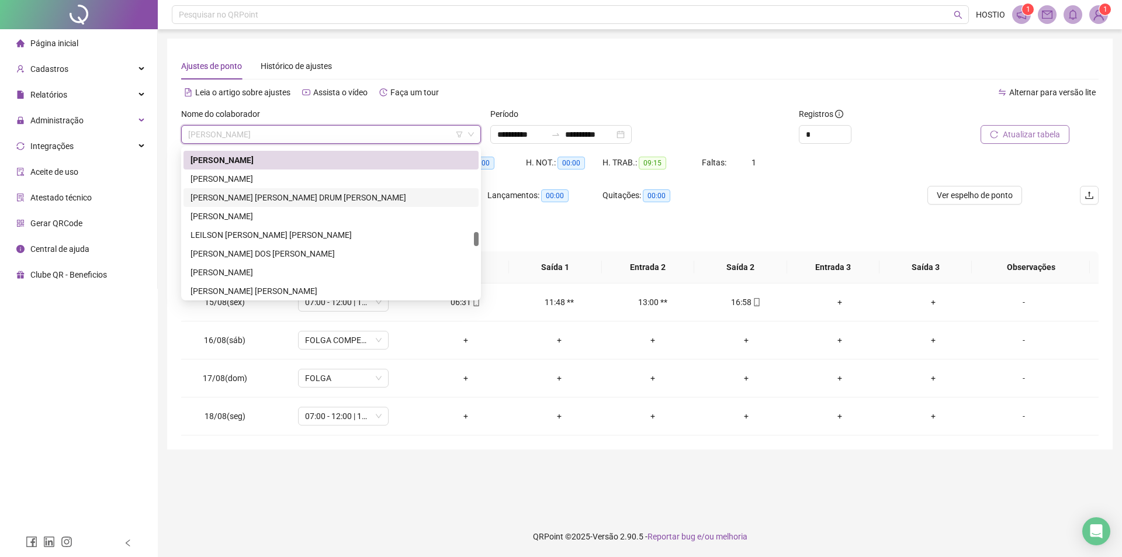
scroll to position [935, 0]
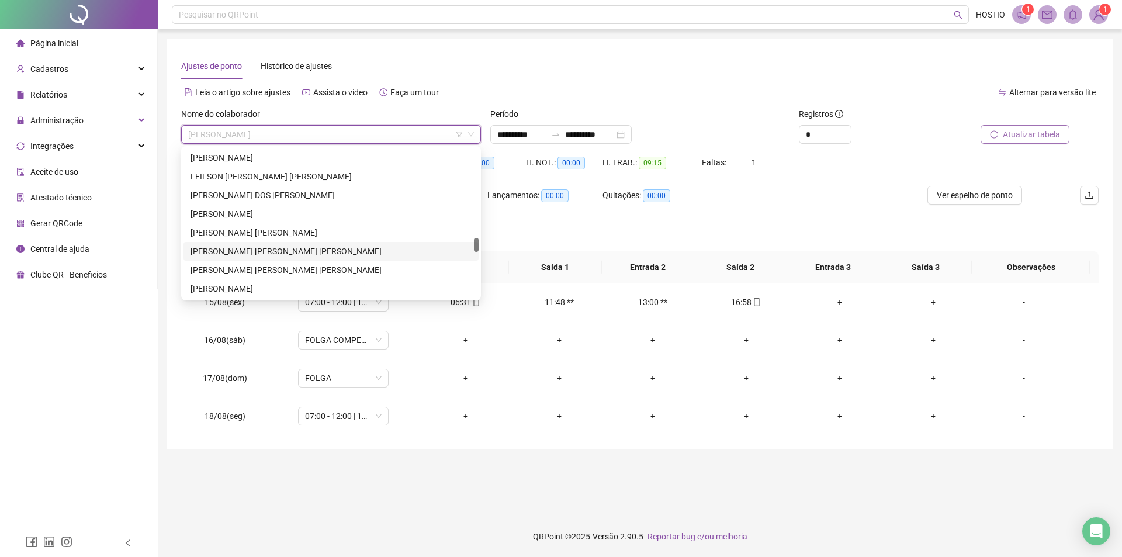
click at [306, 252] on div "[PERSON_NAME] [PERSON_NAME] [PERSON_NAME]" at bounding box center [331, 251] width 281 height 13
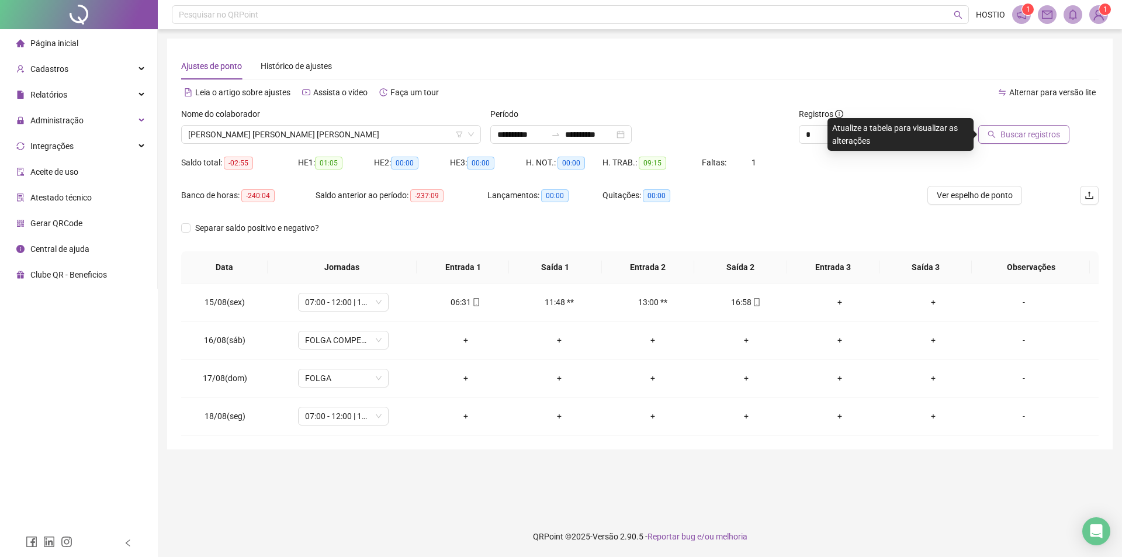
drag, startPoint x: 1018, startPoint y: 136, endPoint x: 1019, endPoint y: 141, distance: 6.1
click at [1018, 136] on span "Buscar registros" at bounding box center [1031, 134] width 60 height 13
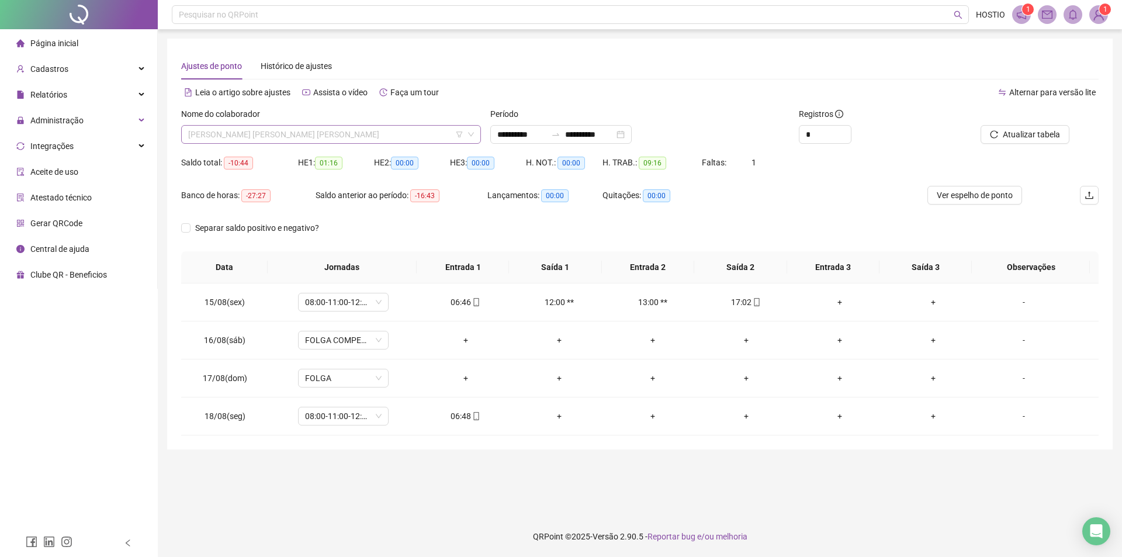
click at [375, 137] on span "[PERSON_NAME] [PERSON_NAME] [PERSON_NAME]" at bounding box center [331, 135] width 286 height 18
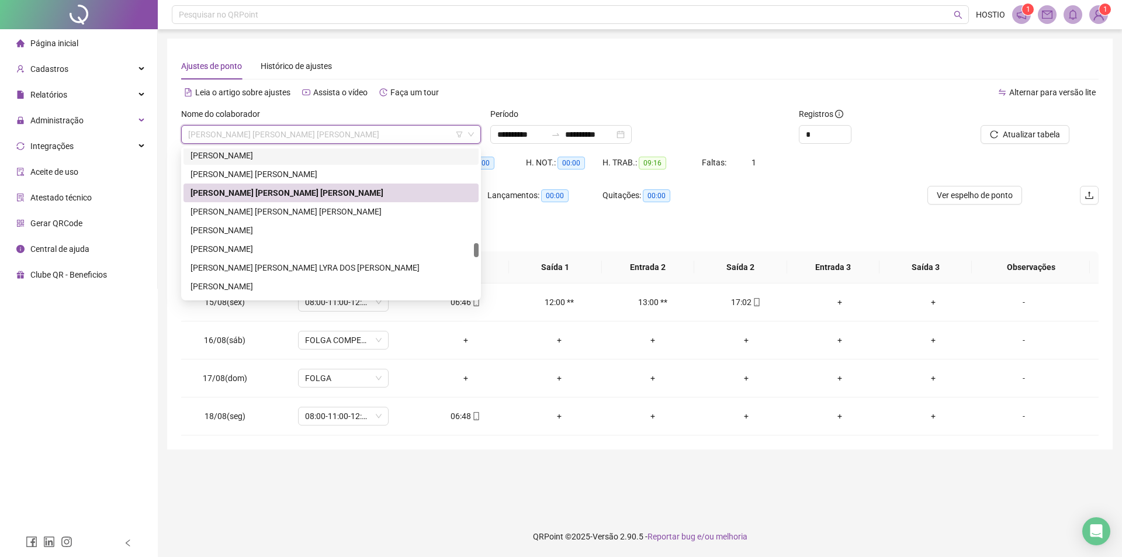
scroll to position [1052, 0]
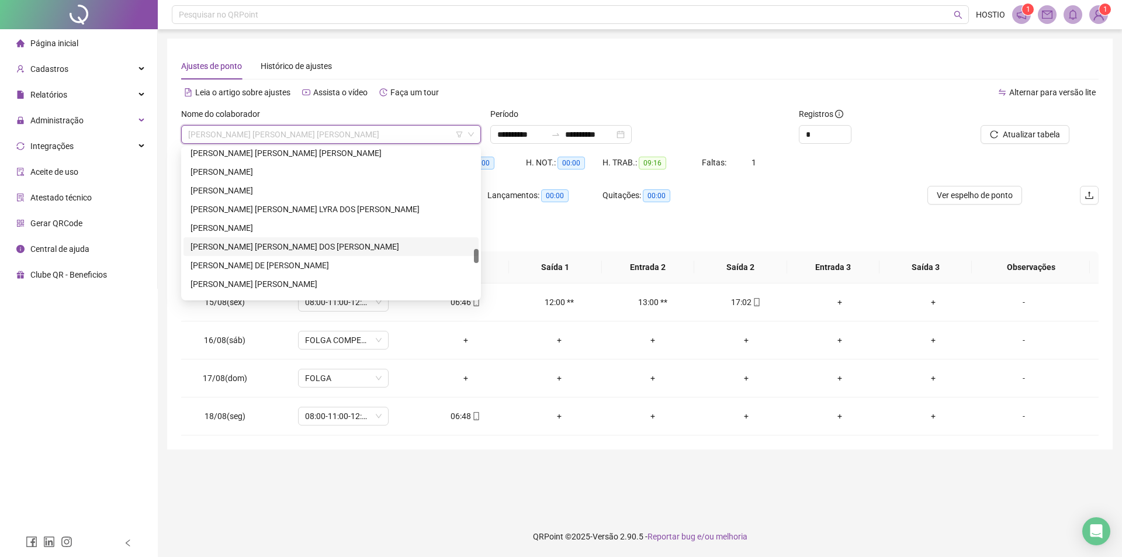
click at [290, 245] on div "[PERSON_NAME] [PERSON_NAME] DOS [PERSON_NAME]" at bounding box center [331, 246] width 281 height 13
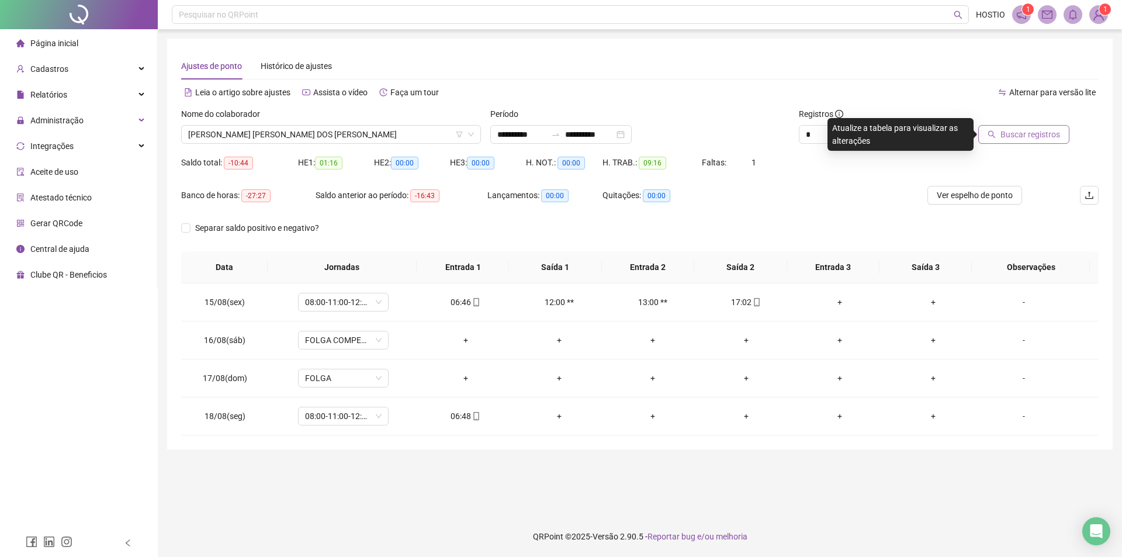
click at [1034, 135] on span "Buscar registros" at bounding box center [1031, 134] width 60 height 13
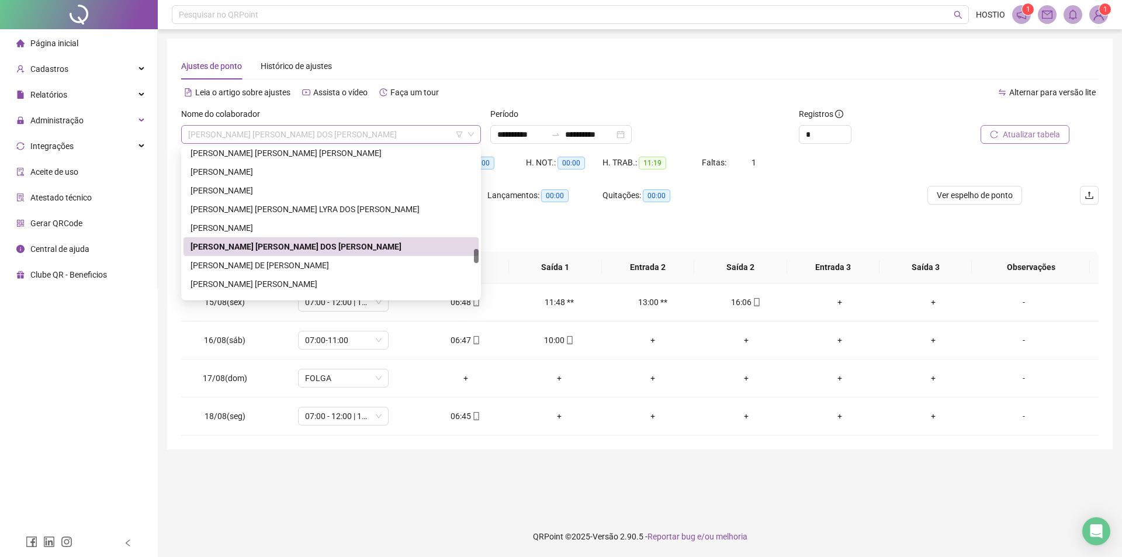
click at [279, 136] on span "[PERSON_NAME] [PERSON_NAME] DOS [PERSON_NAME]" at bounding box center [331, 135] width 286 height 18
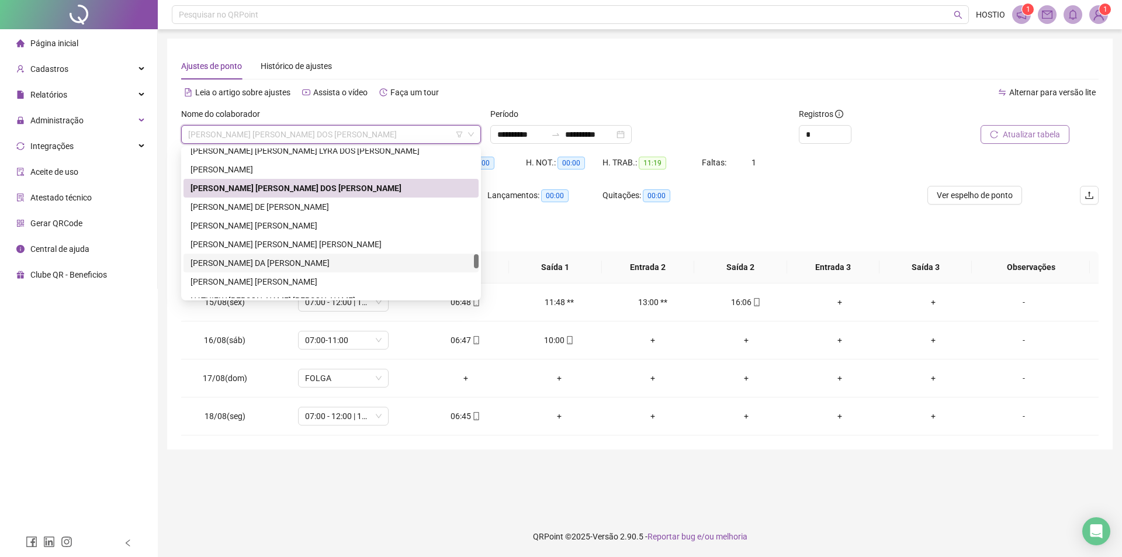
click at [285, 259] on div "[PERSON_NAME] DA [PERSON_NAME]" at bounding box center [331, 263] width 281 height 13
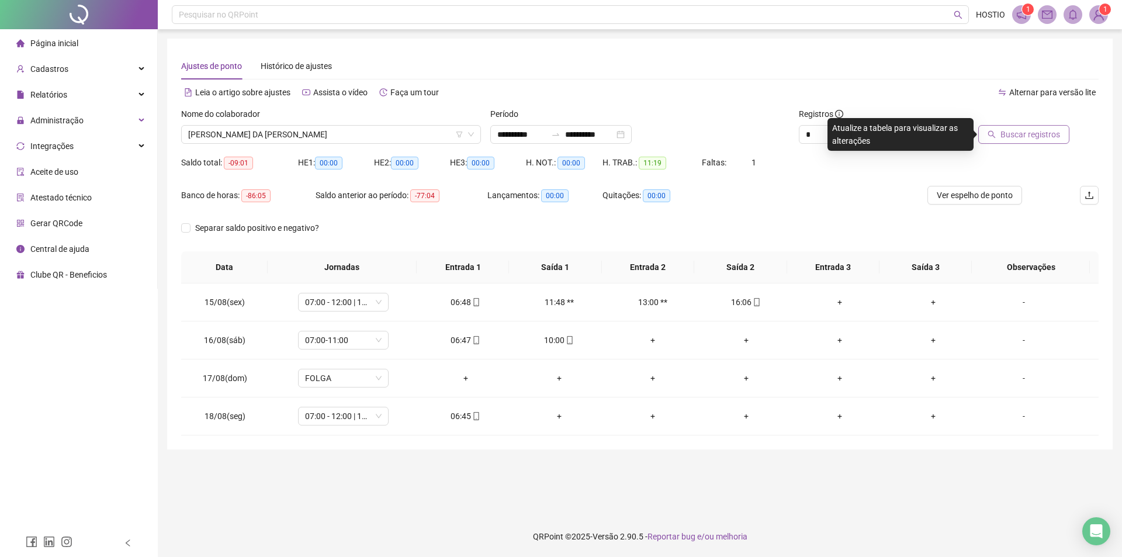
click at [1009, 140] on span "Buscar registros" at bounding box center [1031, 134] width 60 height 13
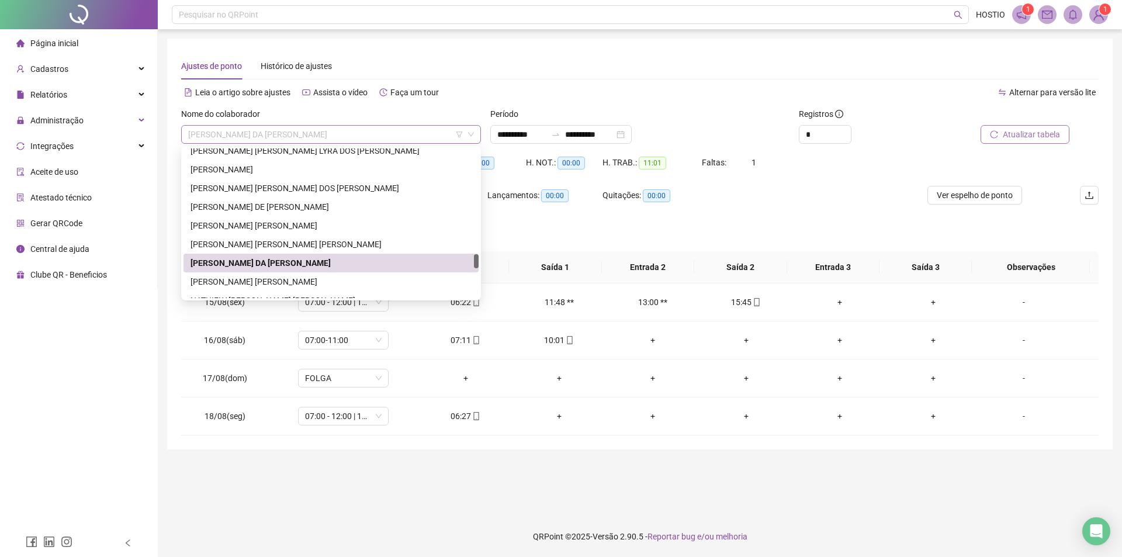
click at [319, 137] on span "[PERSON_NAME] DA [PERSON_NAME]" at bounding box center [331, 135] width 286 height 18
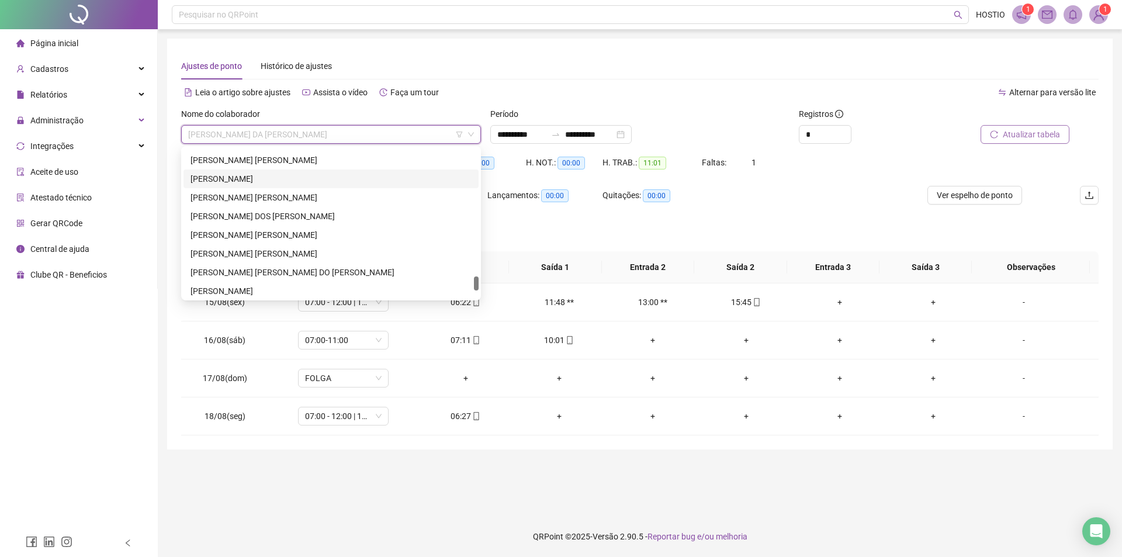
scroll to position [1403, 0]
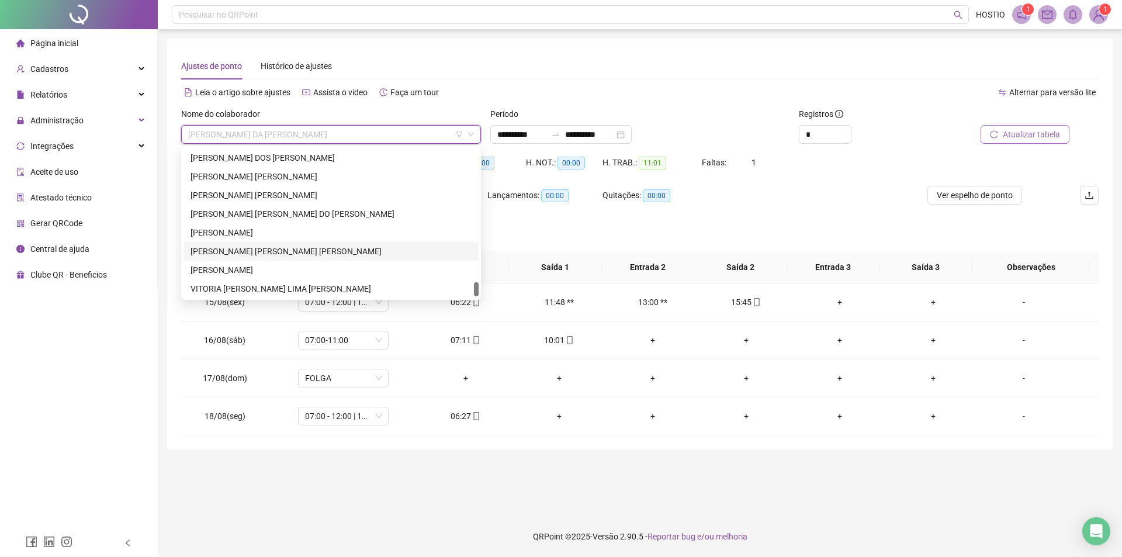
click at [268, 250] on div "[PERSON_NAME] [PERSON_NAME] [PERSON_NAME]" at bounding box center [331, 251] width 281 height 13
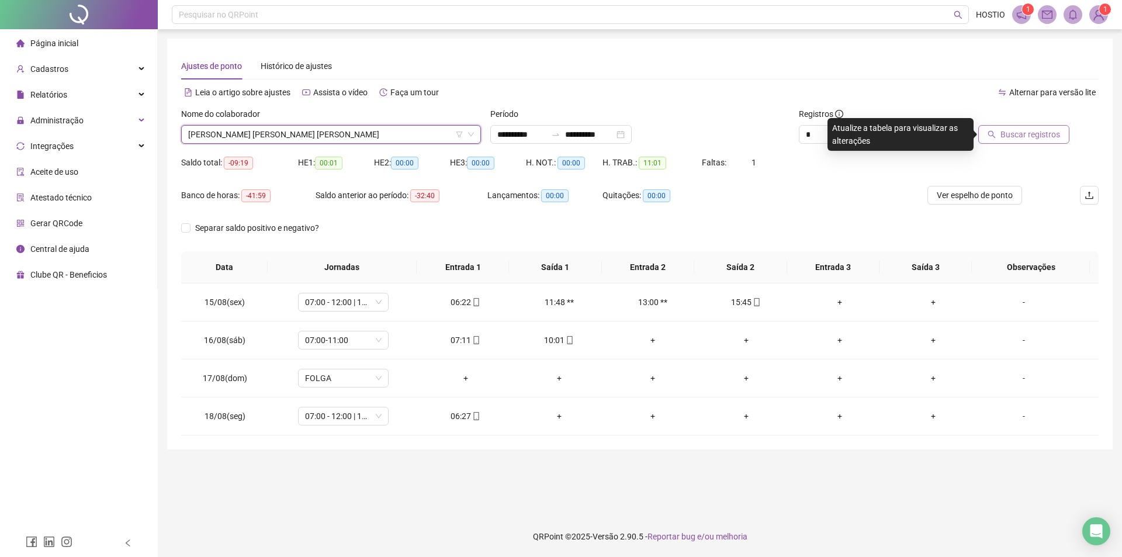
click at [1038, 130] on span "Buscar registros" at bounding box center [1031, 134] width 60 height 13
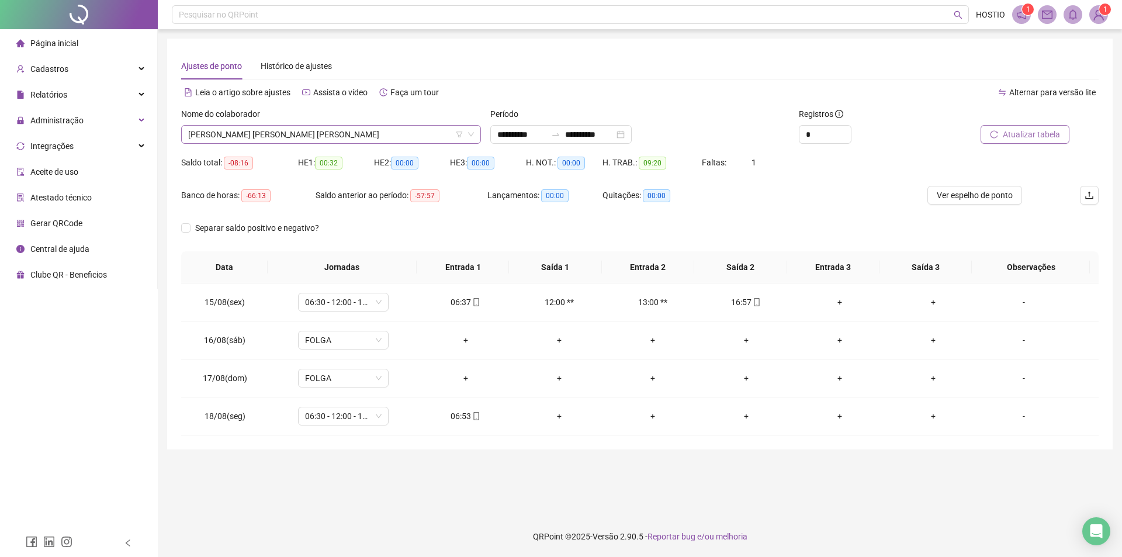
click at [230, 136] on span "[PERSON_NAME] [PERSON_NAME] [PERSON_NAME]" at bounding box center [331, 135] width 286 height 18
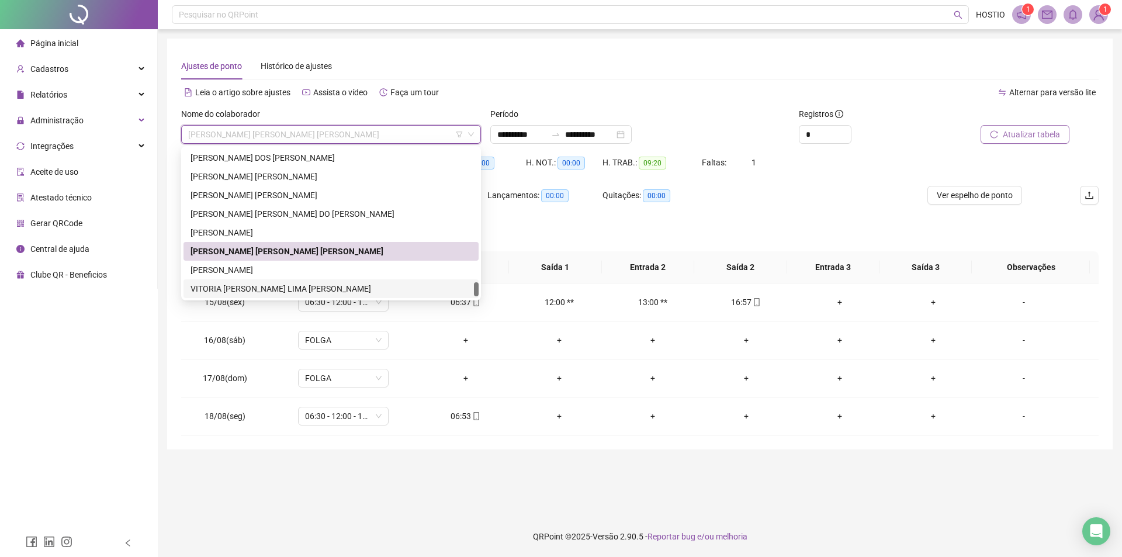
click at [290, 292] on div "VITORIA [PERSON_NAME] LIMA [PERSON_NAME]" at bounding box center [331, 288] width 281 height 13
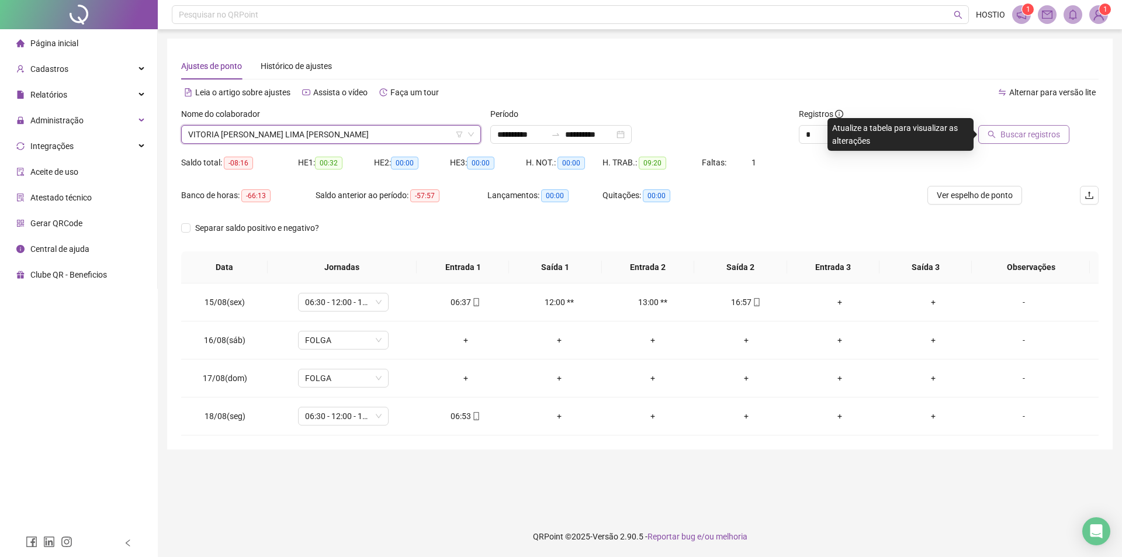
click at [1048, 138] on span "Buscar registros" at bounding box center [1031, 134] width 60 height 13
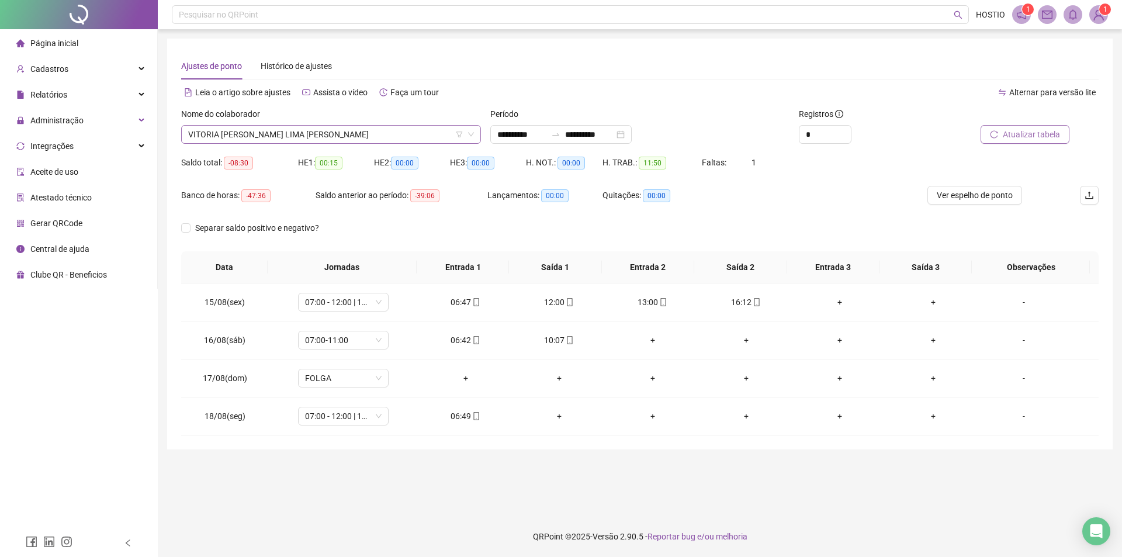
click at [288, 140] on span "VITORIA [PERSON_NAME] LIMA [PERSON_NAME]" at bounding box center [331, 135] width 286 height 18
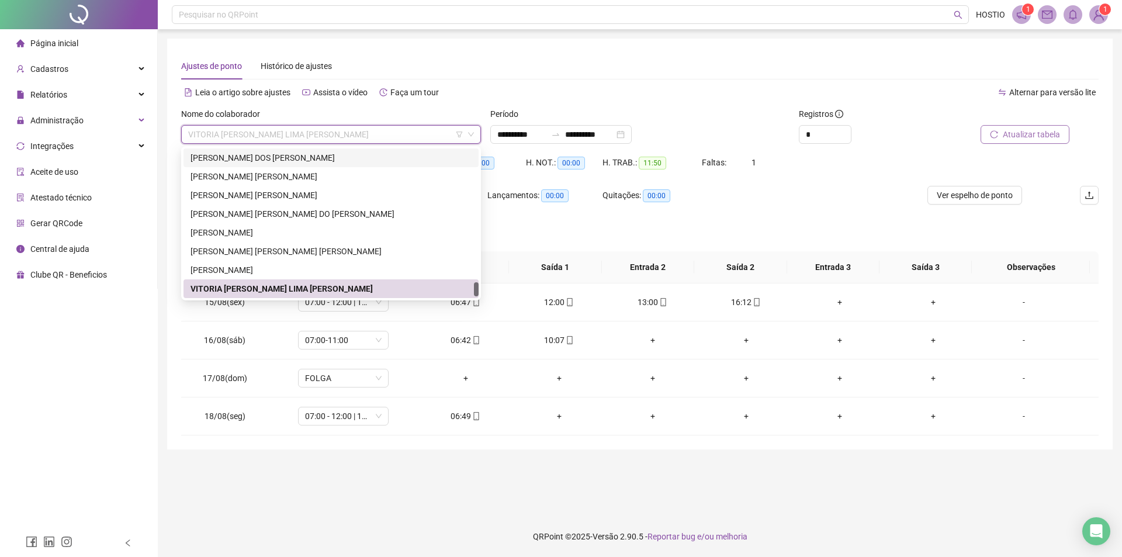
scroll to position [1421, 0]
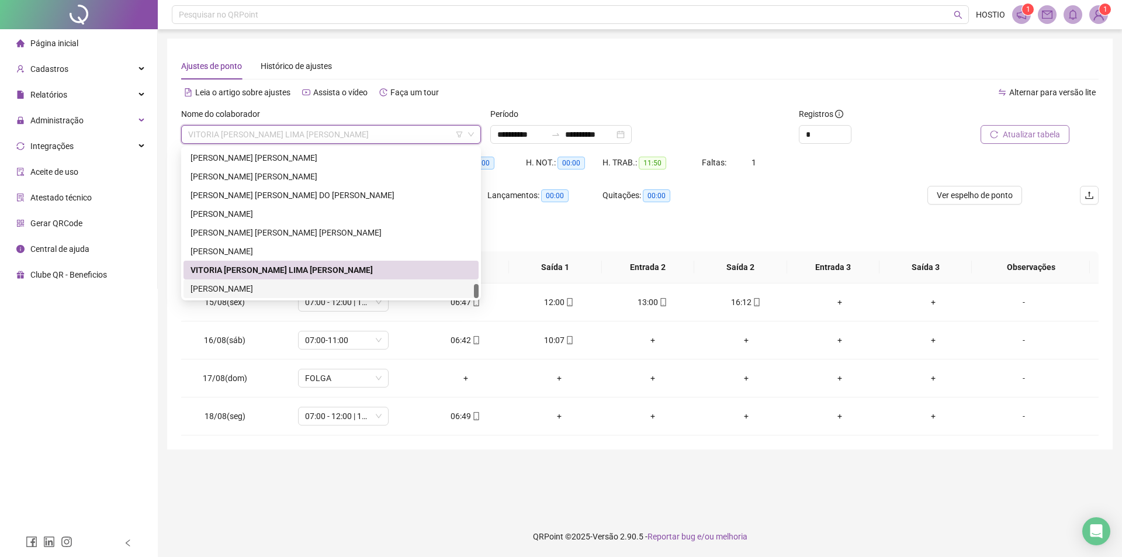
click at [236, 290] on div "[PERSON_NAME]" at bounding box center [331, 288] width 281 height 13
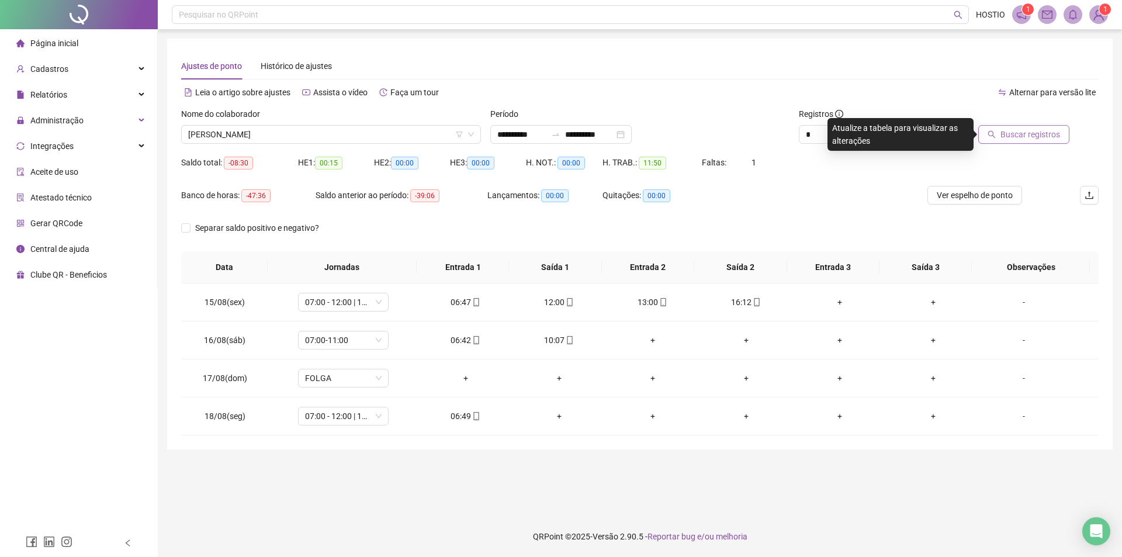
click at [1004, 132] on span "Buscar registros" at bounding box center [1031, 134] width 60 height 13
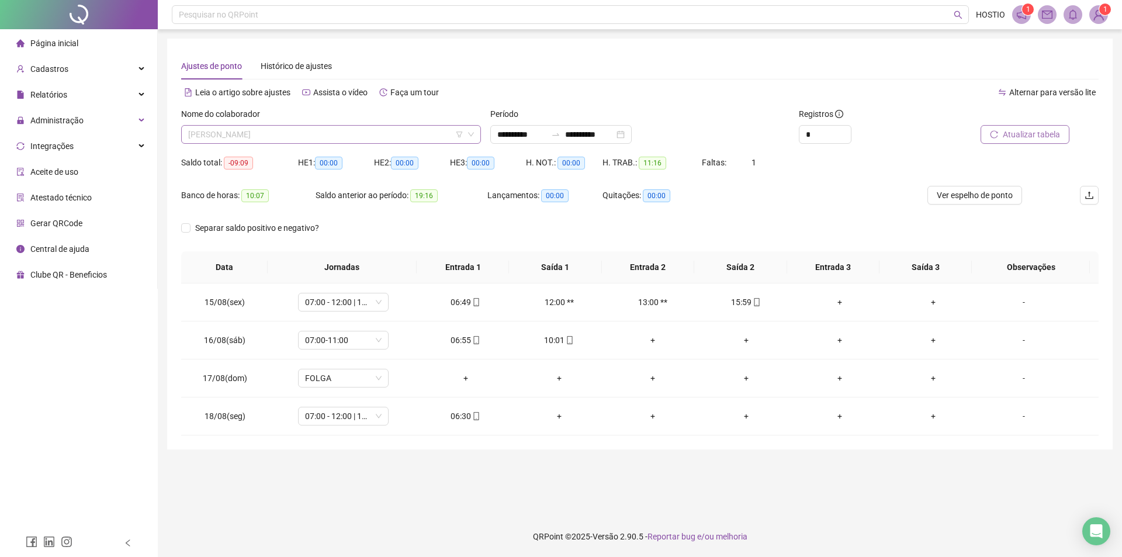
click at [299, 139] on span "[PERSON_NAME]" at bounding box center [331, 135] width 286 height 18
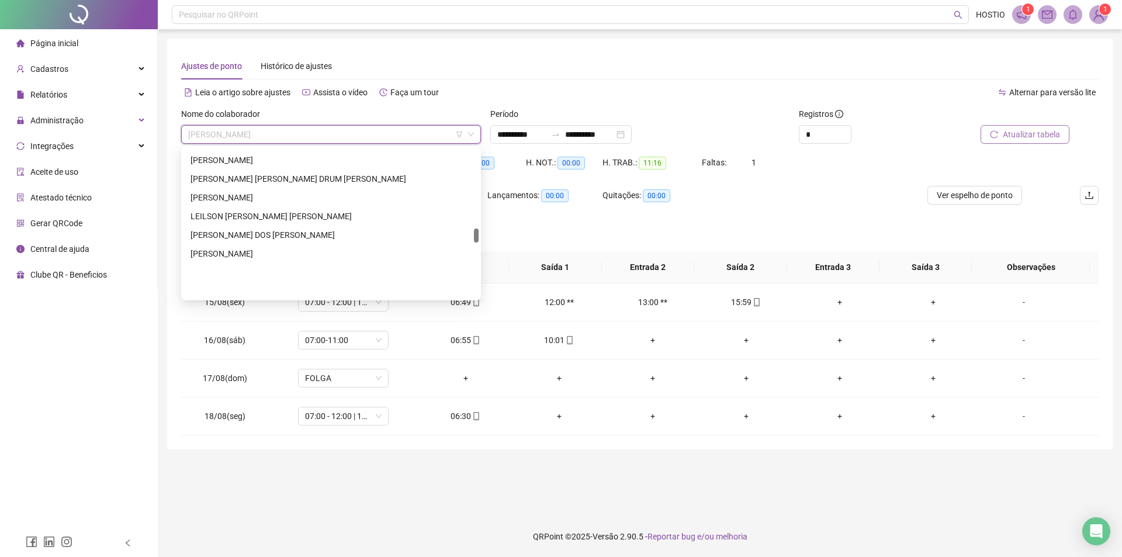
scroll to position [837, 0]
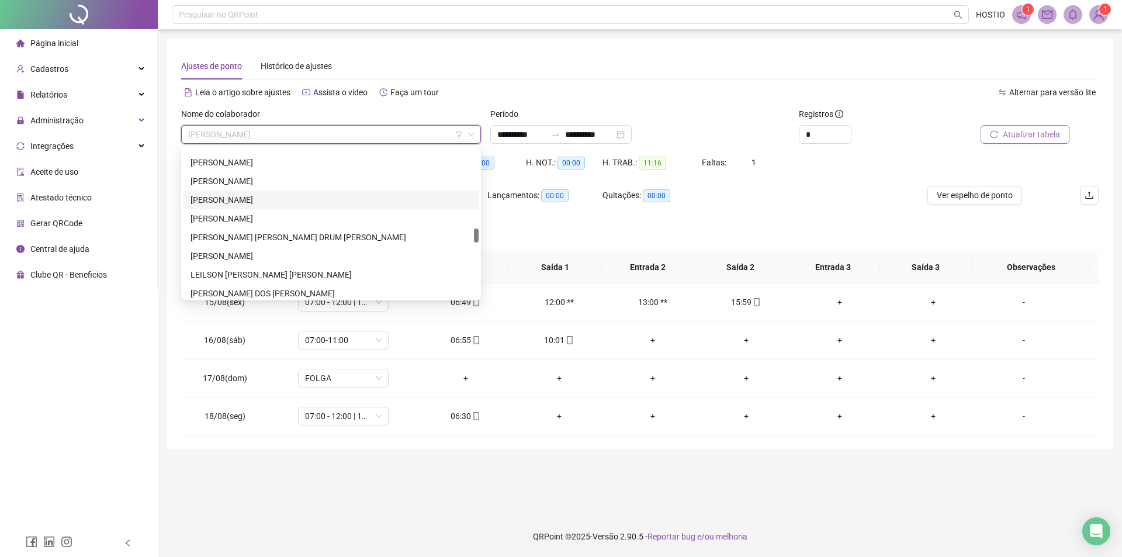
click at [256, 203] on div "[PERSON_NAME]" at bounding box center [331, 199] width 281 height 13
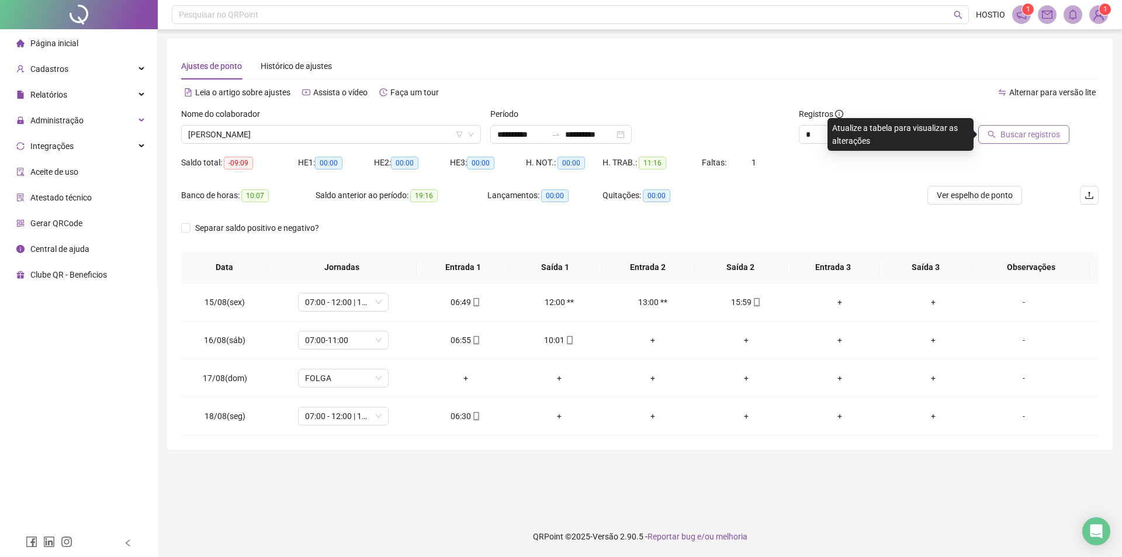
click at [1012, 140] on span "Buscar registros" at bounding box center [1031, 134] width 60 height 13
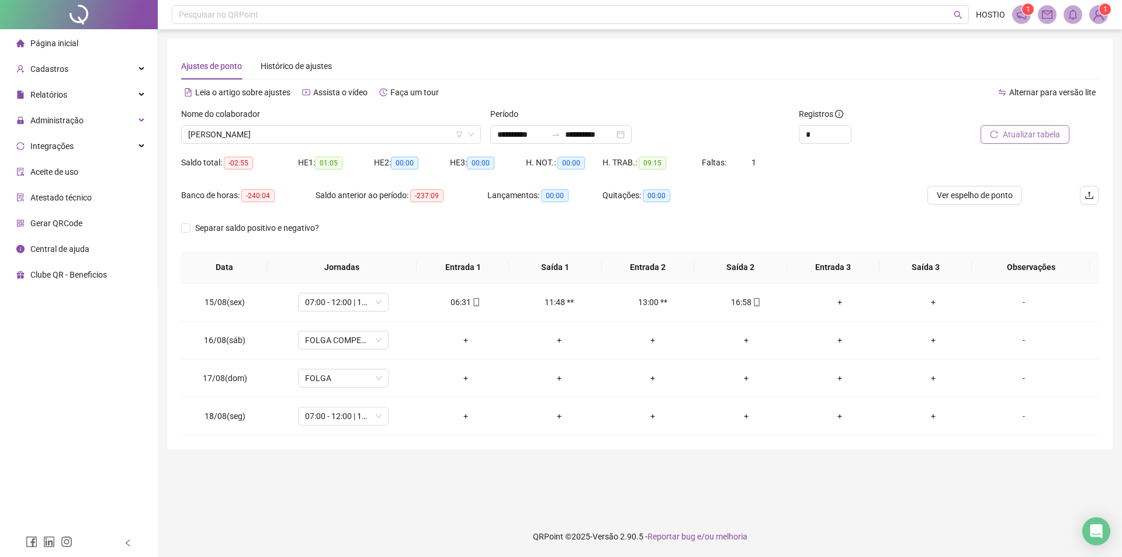
click at [1046, 137] on span "Atualizar tabela" at bounding box center [1031, 134] width 57 height 13
click at [1034, 136] on span "Atualizar tabela" at bounding box center [1031, 134] width 57 height 13
click at [1017, 139] on span "Atualizar tabela" at bounding box center [1031, 134] width 57 height 13
click at [1038, 132] on span "Atualizar tabela" at bounding box center [1031, 134] width 57 height 13
click at [1047, 136] on span "Atualizar tabela" at bounding box center [1031, 134] width 57 height 13
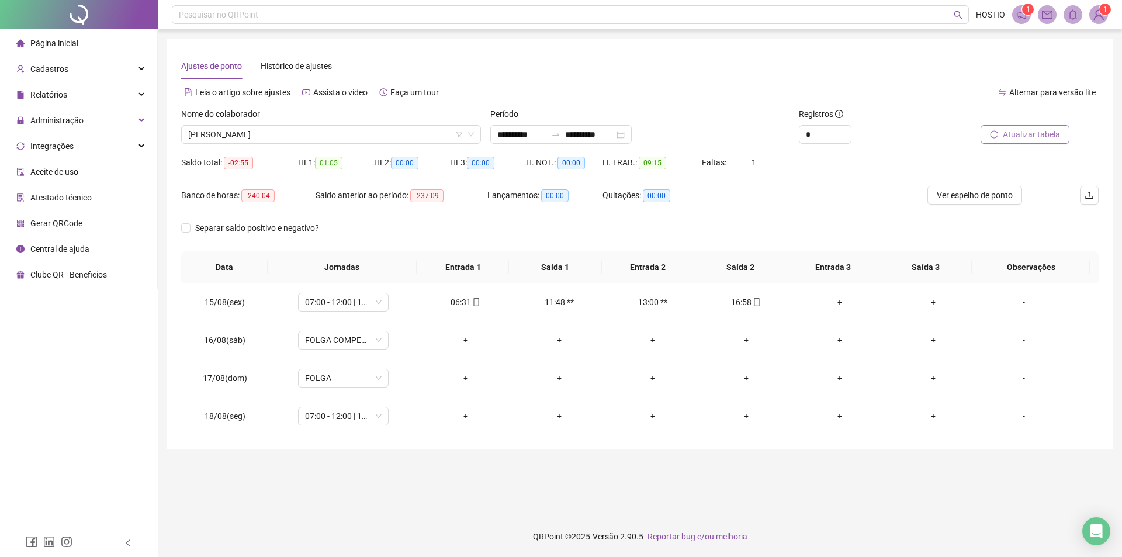
click at [1030, 140] on span "Atualizar tabela" at bounding box center [1031, 134] width 57 height 13
